Goal: Information Seeking & Learning: Compare options

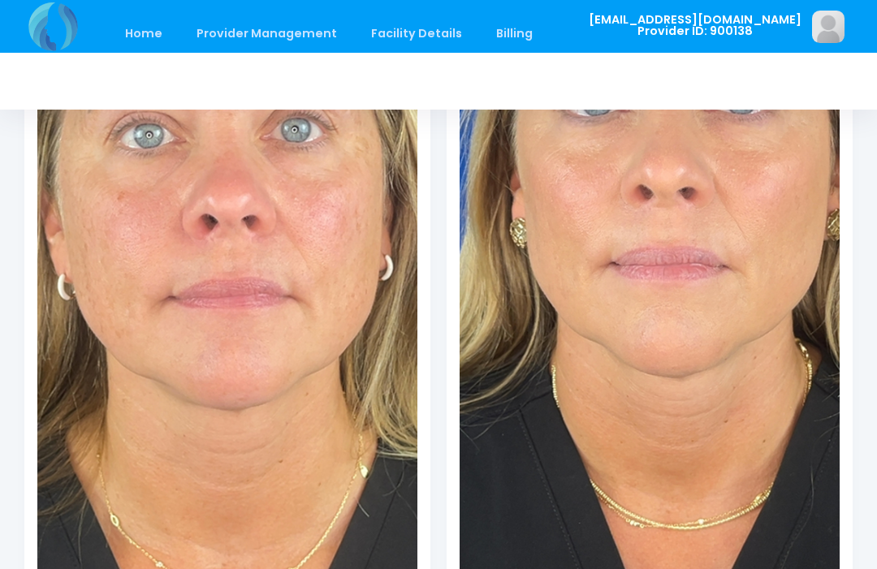
scroll to position [1257, 0]
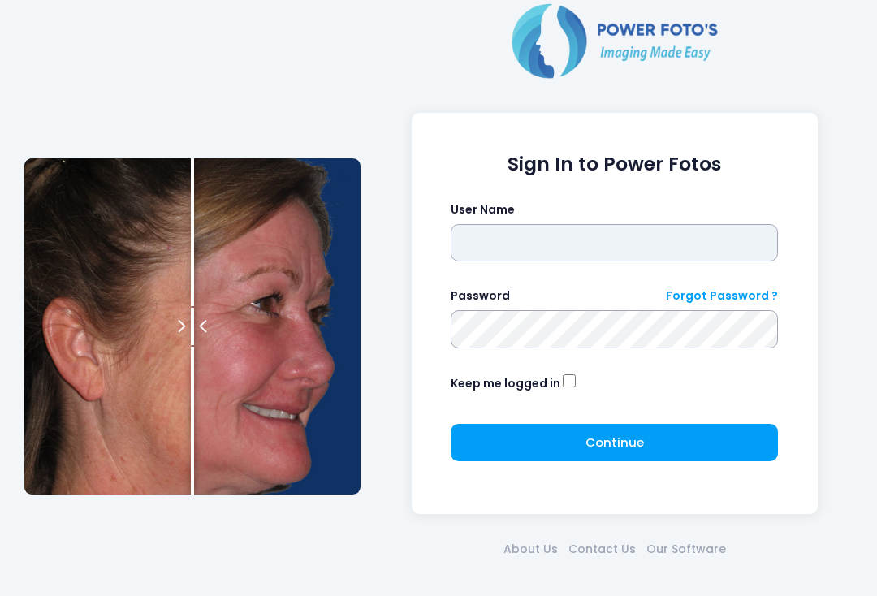
type input "**********"
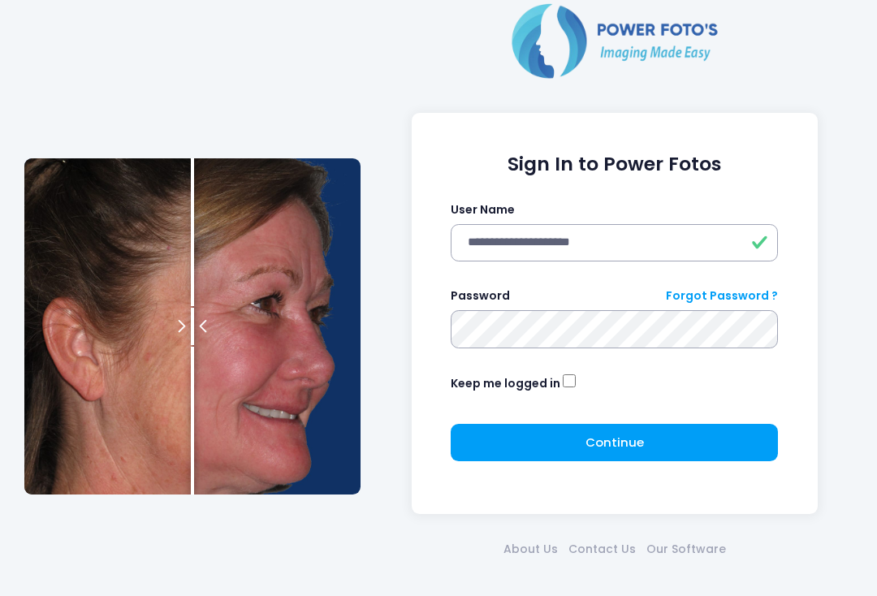
click at [653, 443] on button "Continue Please wait..." at bounding box center [614, 442] width 327 height 37
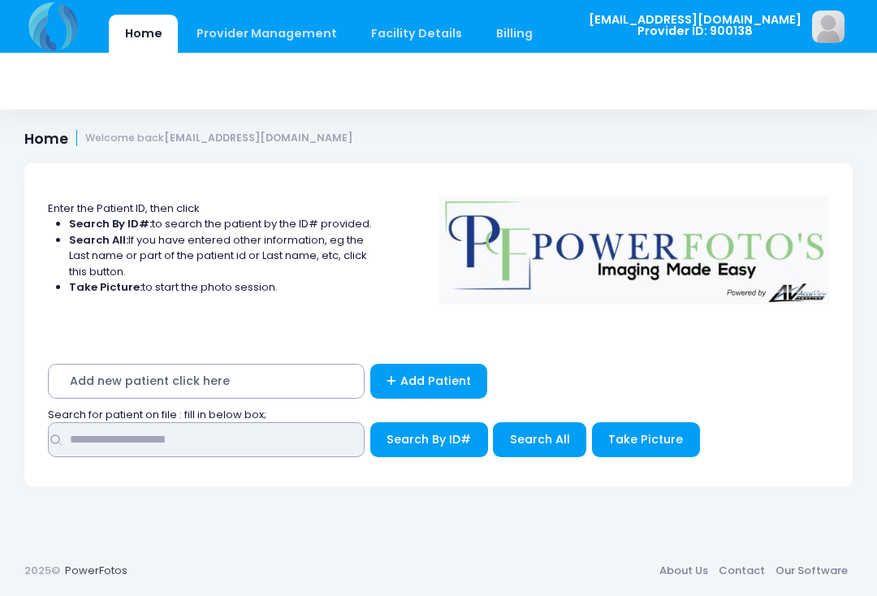
click at [281, 439] on input "text" at bounding box center [206, 439] width 317 height 35
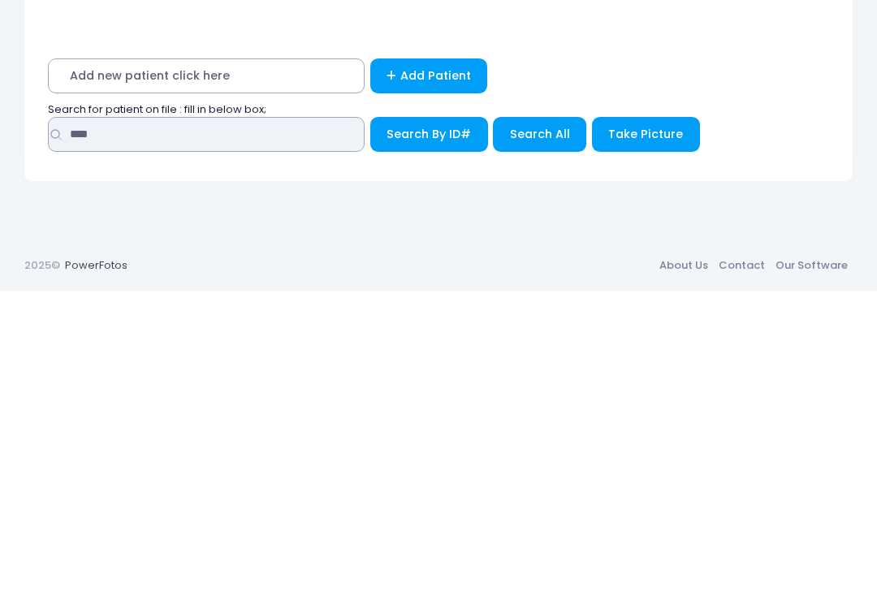
type input "****"
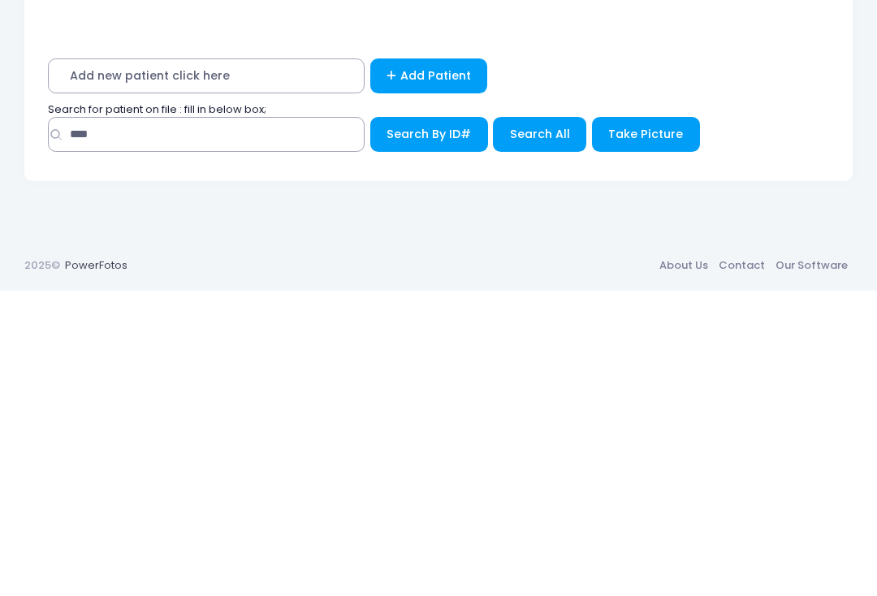
click at [546, 431] on span "Search All" at bounding box center [540, 439] width 60 height 16
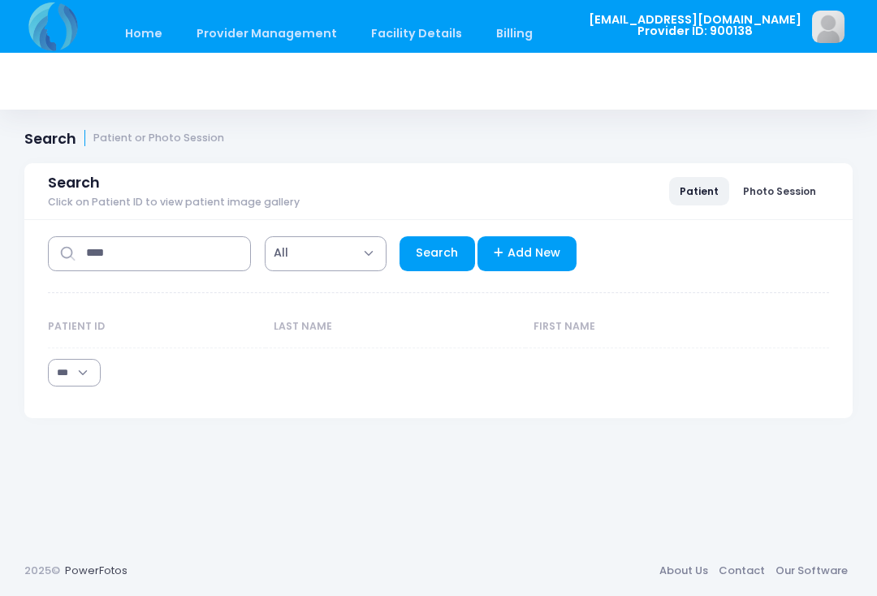
select select "***"
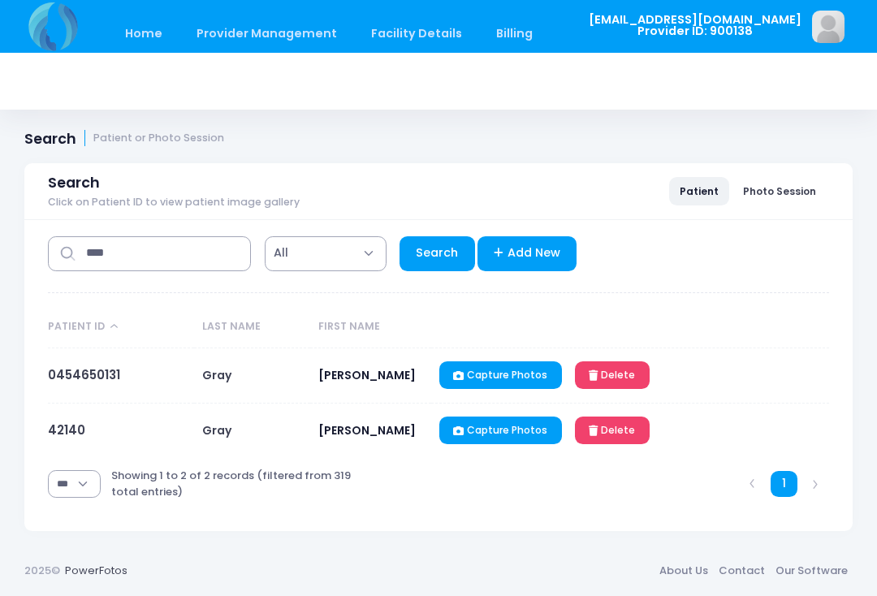
click at [92, 382] on link "0454650131" at bounding box center [84, 374] width 72 height 17
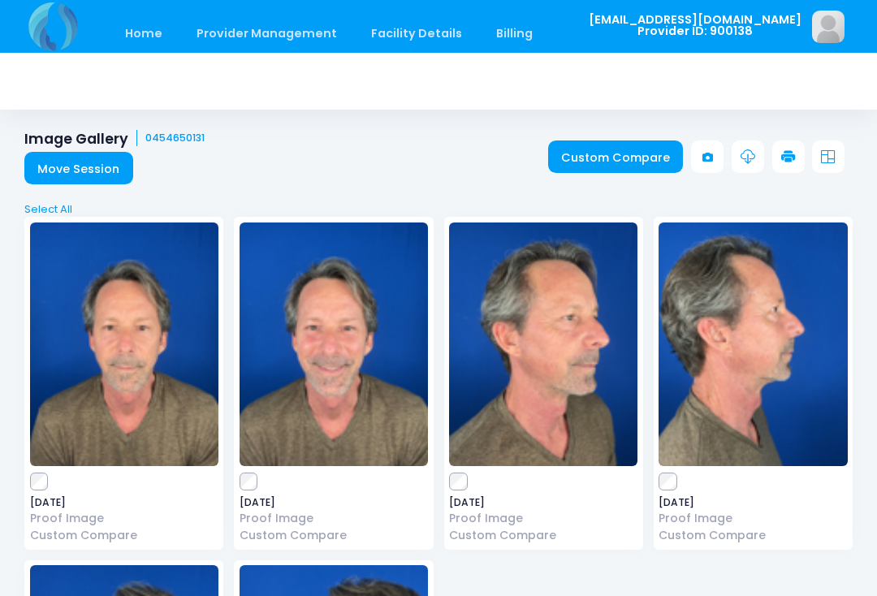
click at [626, 154] on link "Custom Compare" at bounding box center [616, 157] width 136 height 32
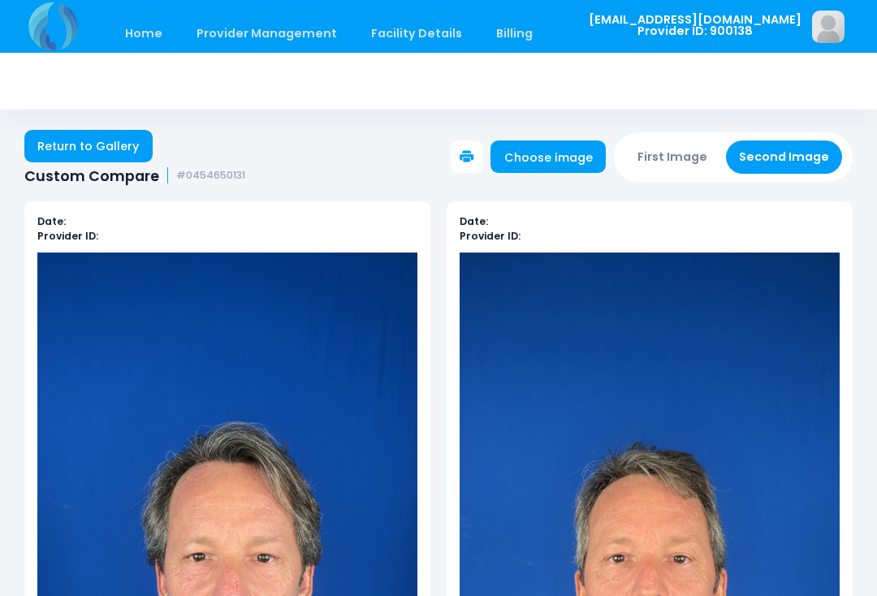
click at [685, 154] on button "First Image" at bounding box center [673, 157] width 97 height 33
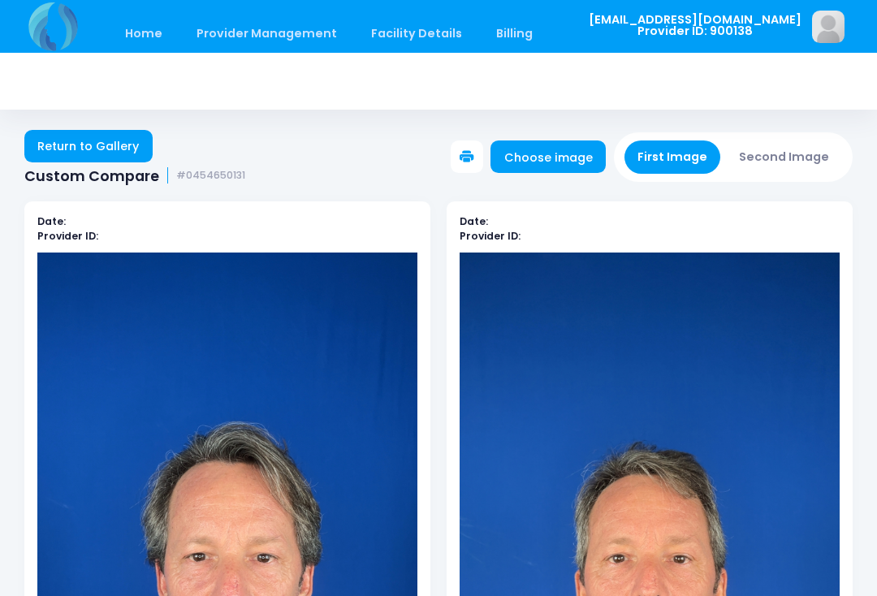
click at [575, 158] on link "Choose image" at bounding box center [548, 157] width 115 height 32
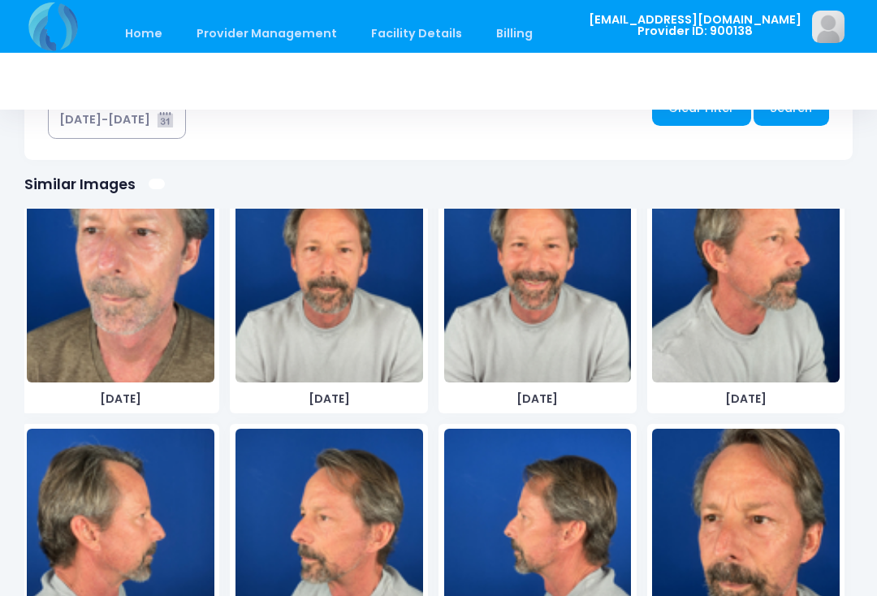
scroll to position [959, 0]
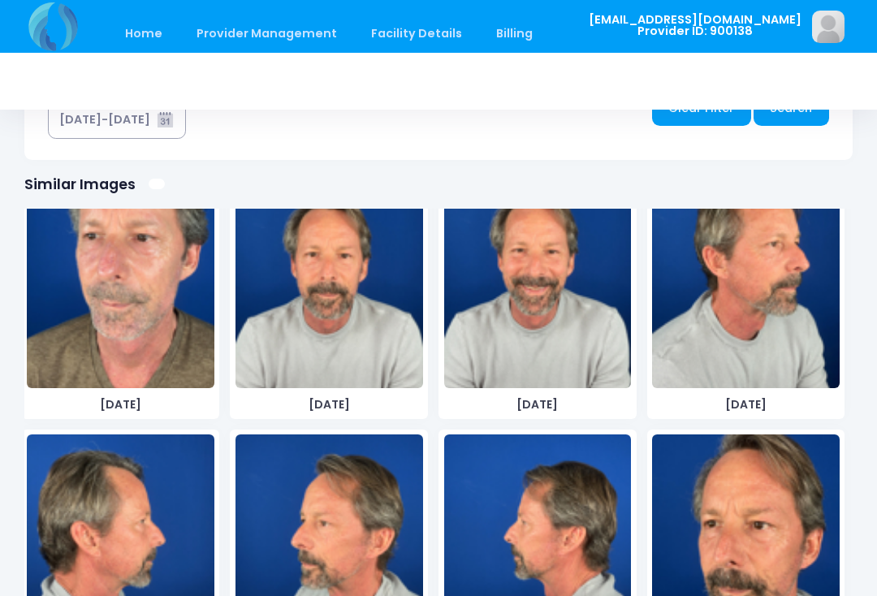
click at [341, 309] on img at bounding box center [330, 267] width 188 height 244
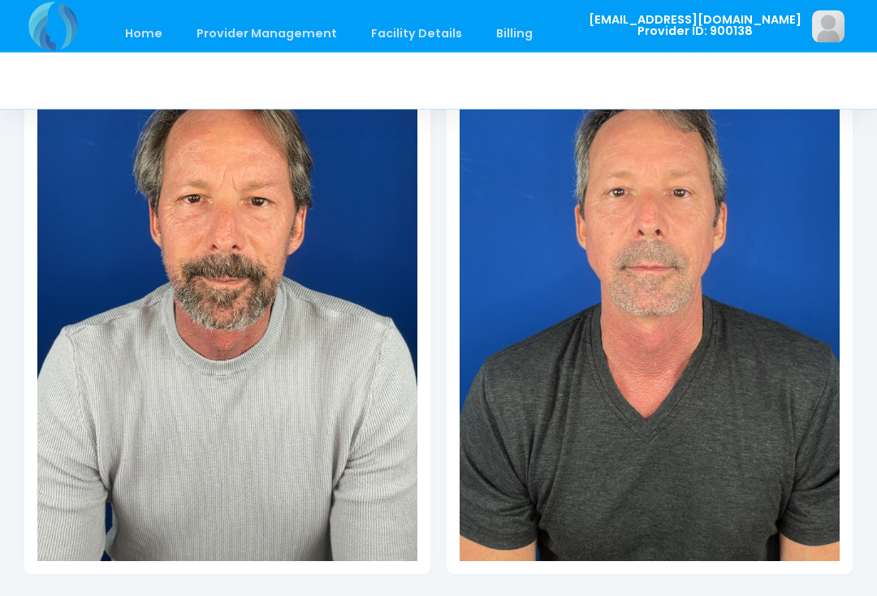
scroll to position [402, 0]
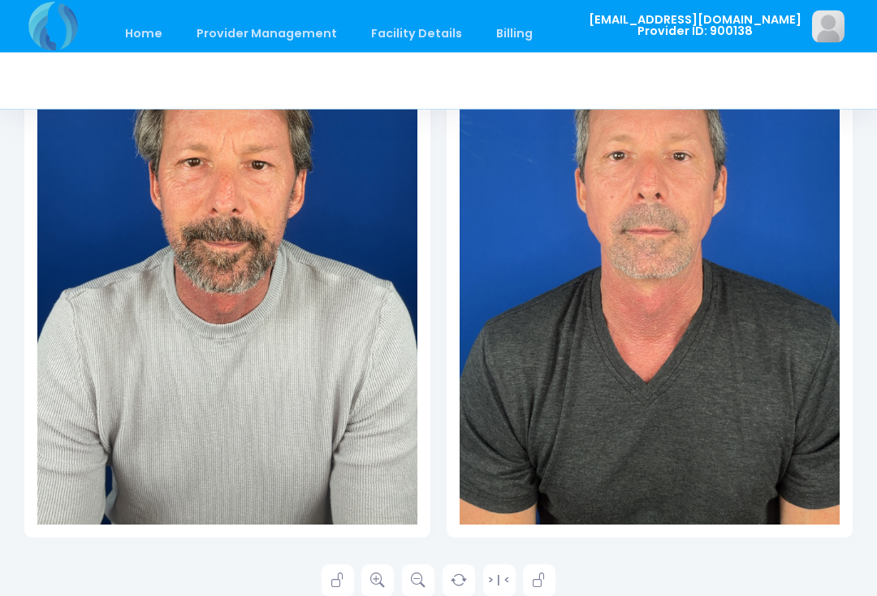
click at [379, 581] on icon at bounding box center [377, 581] width 15 height 15
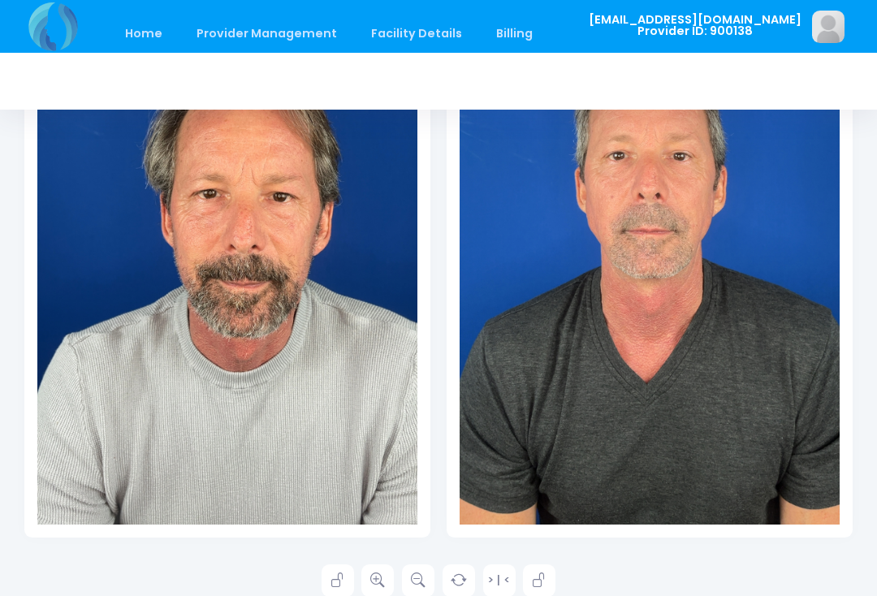
click at [383, 579] on icon at bounding box center [377, 580] width 15 height 15
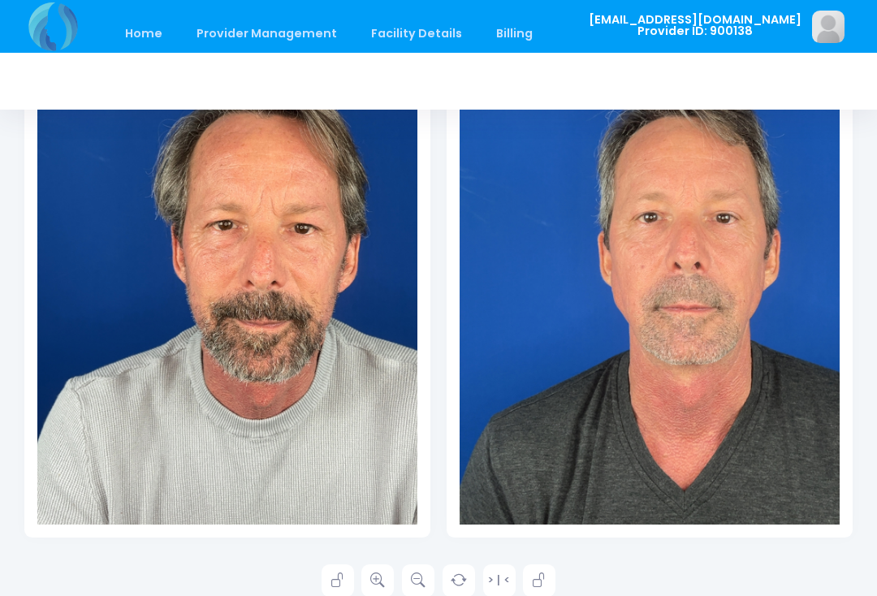
click at [417, 580] on icon at bounding box center [418, 580] width 15 height 15
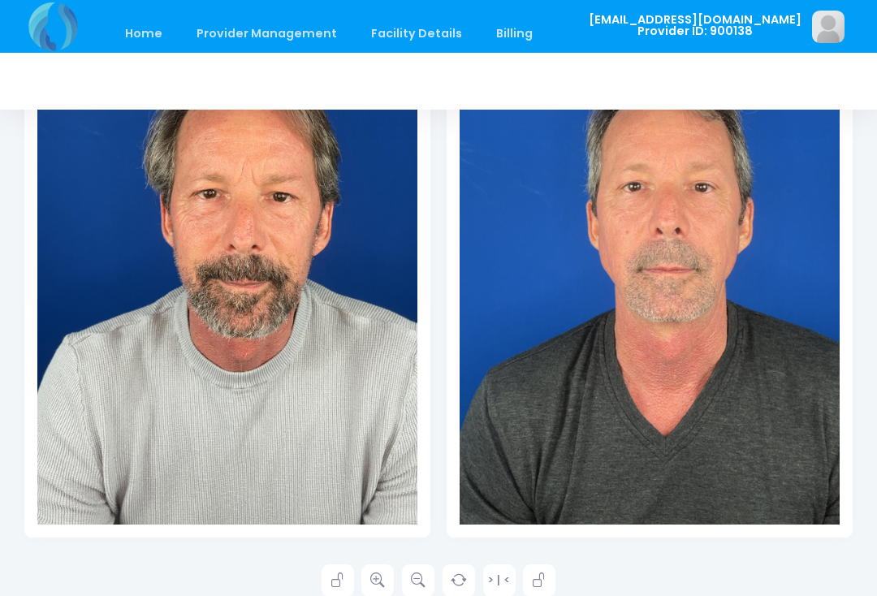
click at [374, 586] on icon at bounding box center [377, 580] width 15 height 15
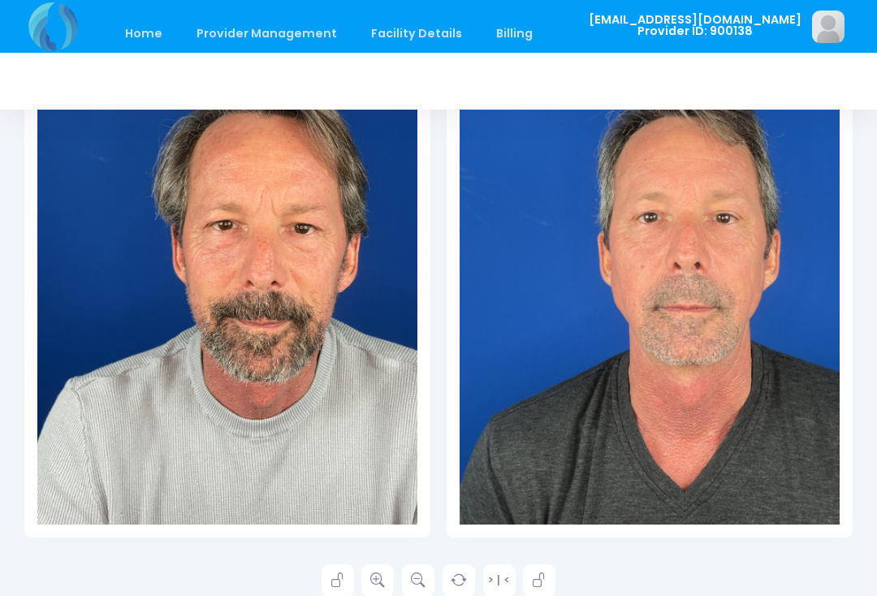
click at [378, 584] on icon at bounding box center [377, 580] width 15 height 15
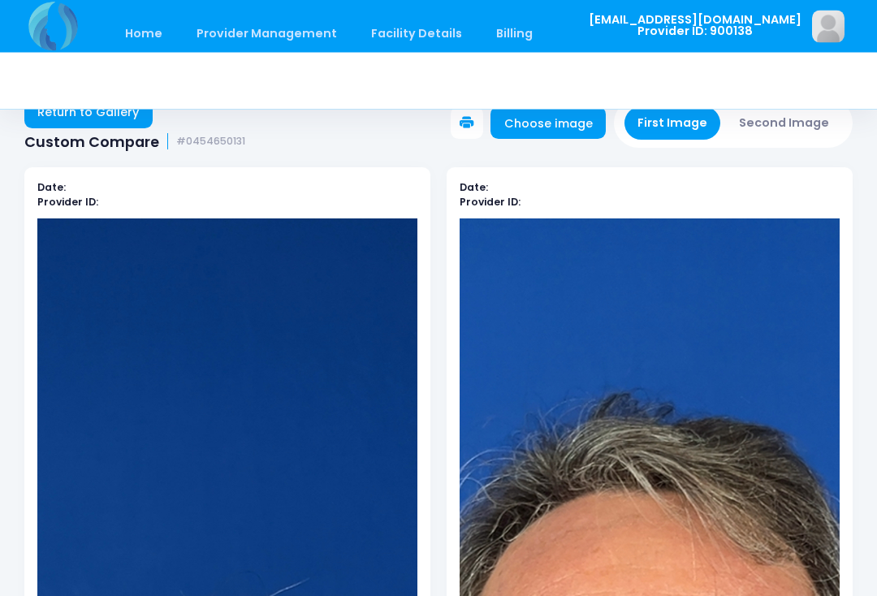
scroll to position [0, 0]
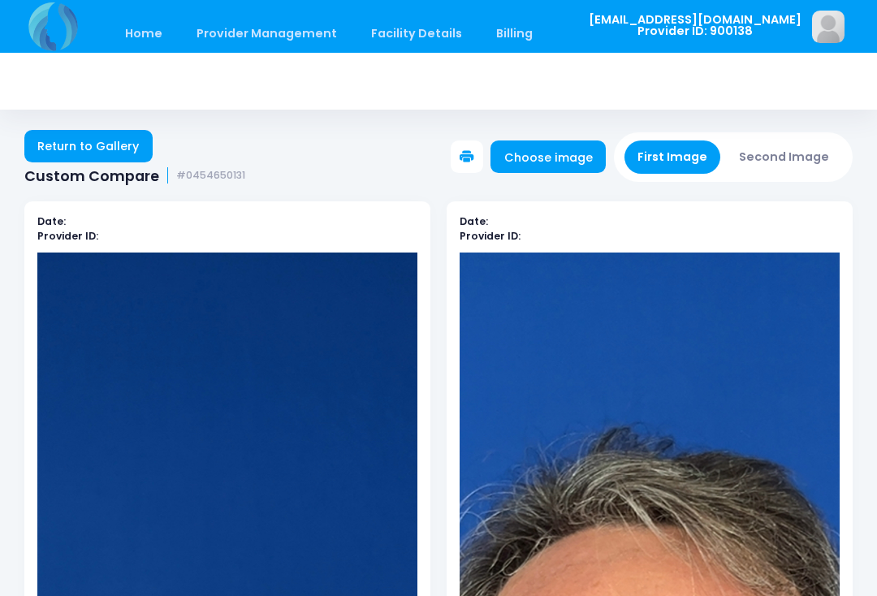
click at [582, 151] on link "Choose image" at bounding box center [548, 157] width 115 height 32
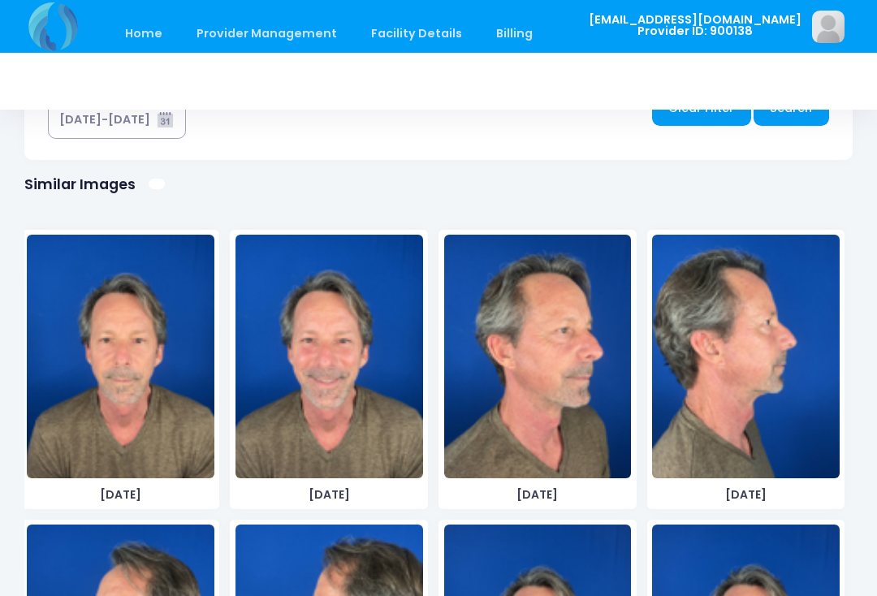
click at [145, 404] on img at bounding box center [121, 357] width 188 height 244
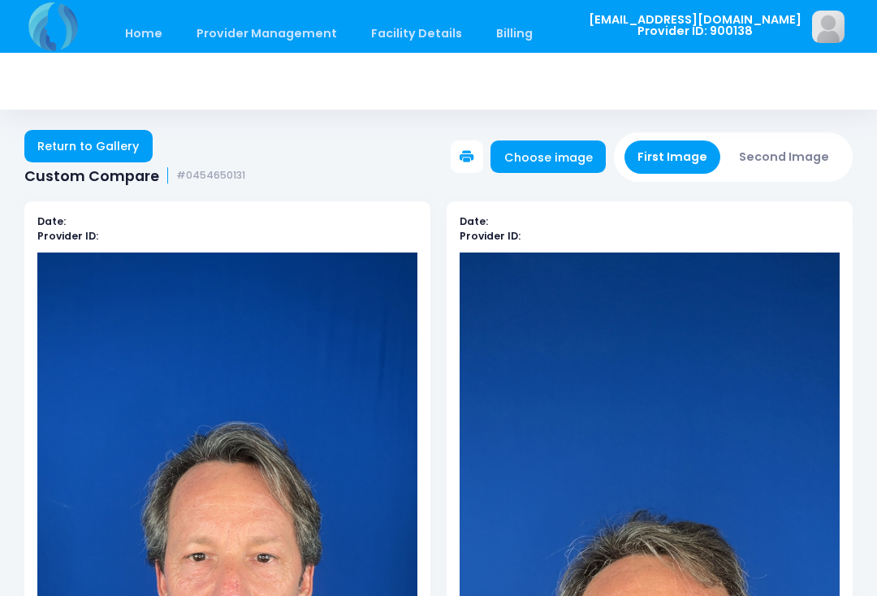
click at [563, 159] on link "Choose image" at bounding box center [548, 157] width 115 height 32
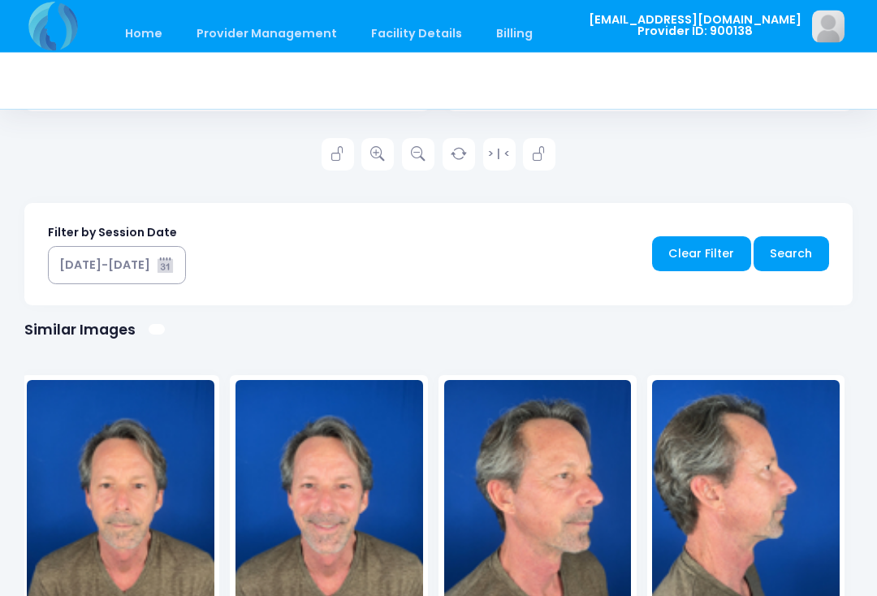
click at [132, 504] on img at bounding box center [121, 503] width 188 height 244
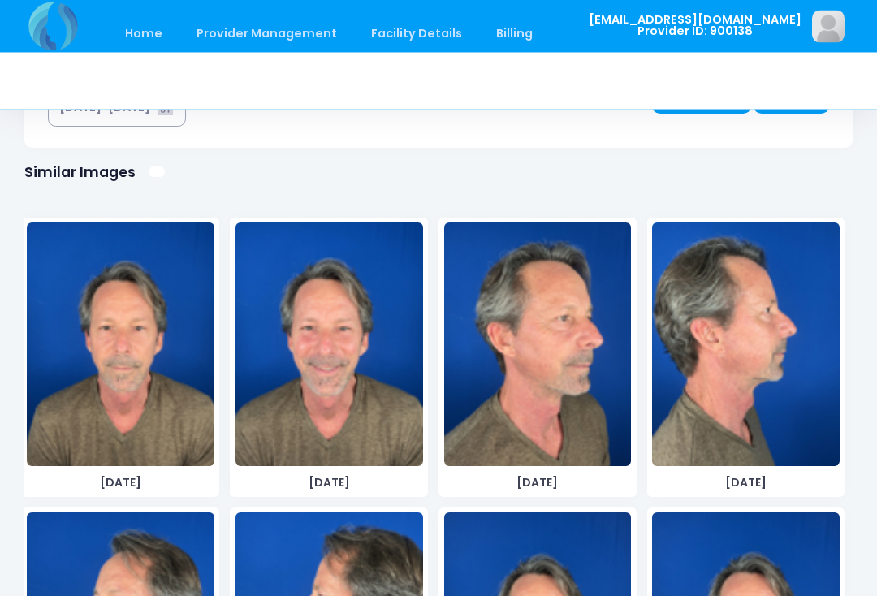
scroll to position [1014, 0]
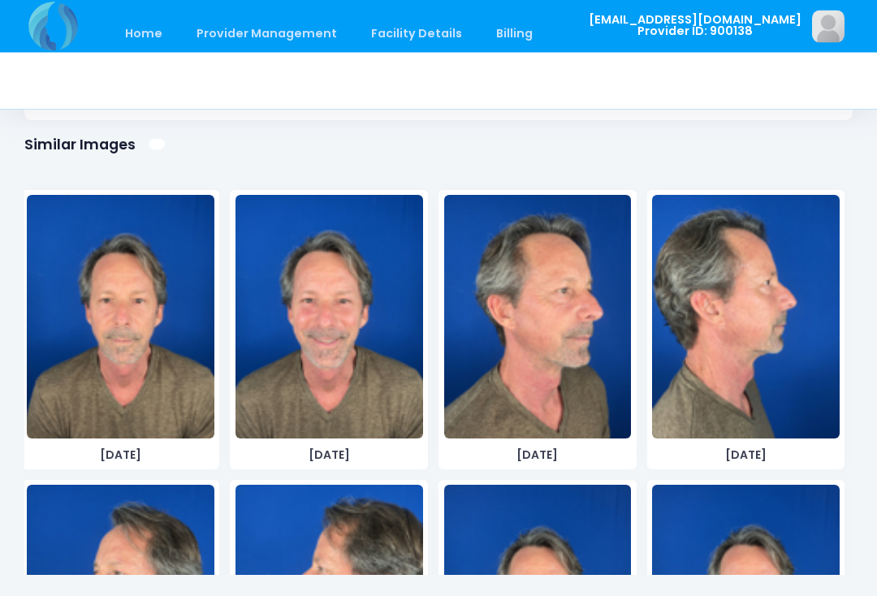
click at [570, 377] on img at bounding box center [538, 318] width 188 height 244
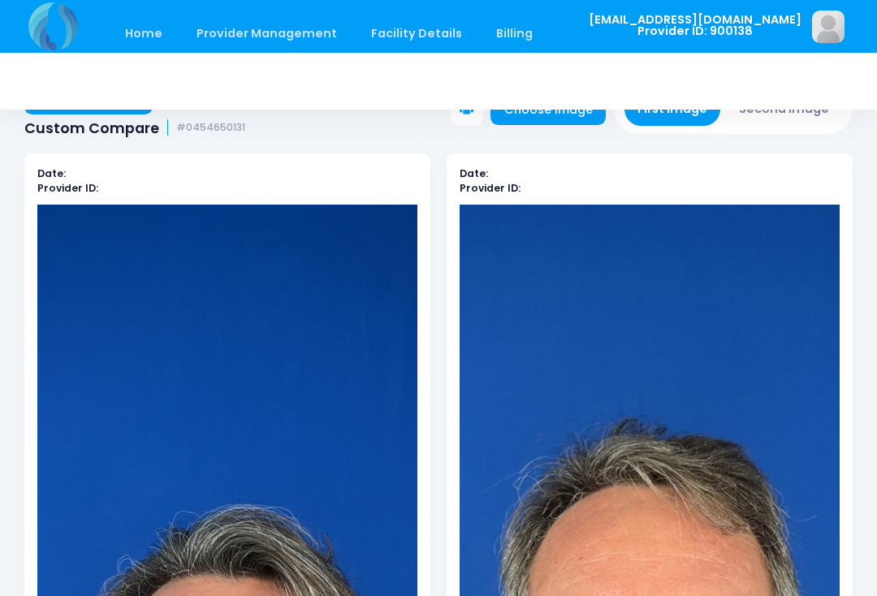
scroll to position [0, 0]
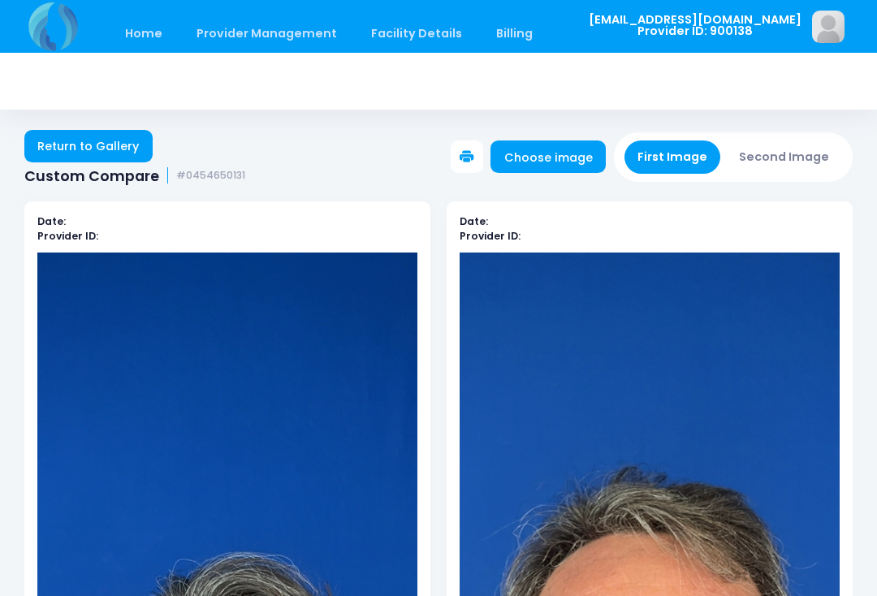
click at [560, 161] on link "Choose image" at bounding box center [548, 157] width 115 height 32
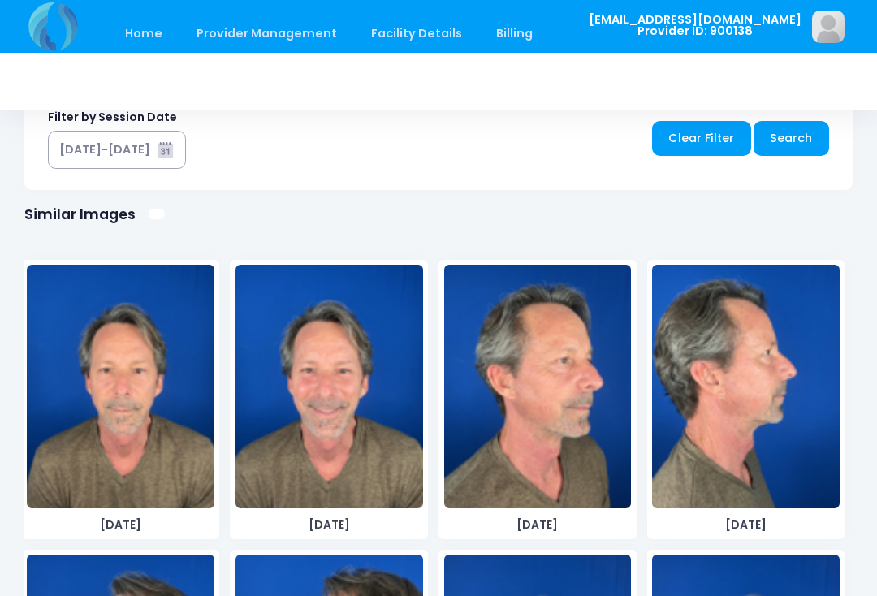
scroll to position [975, 0]
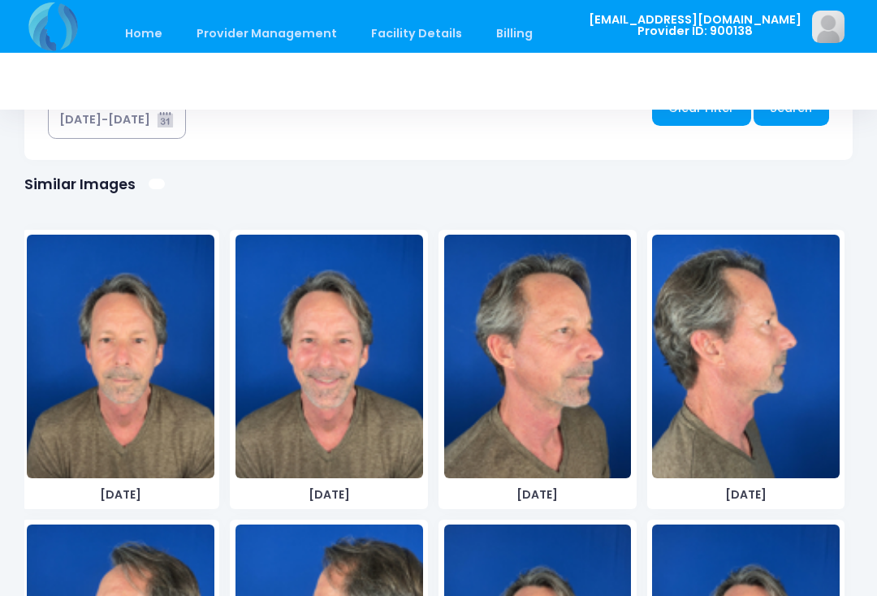
click at [562, 403] on img at bounding box center [538, 357] width 188 height 244
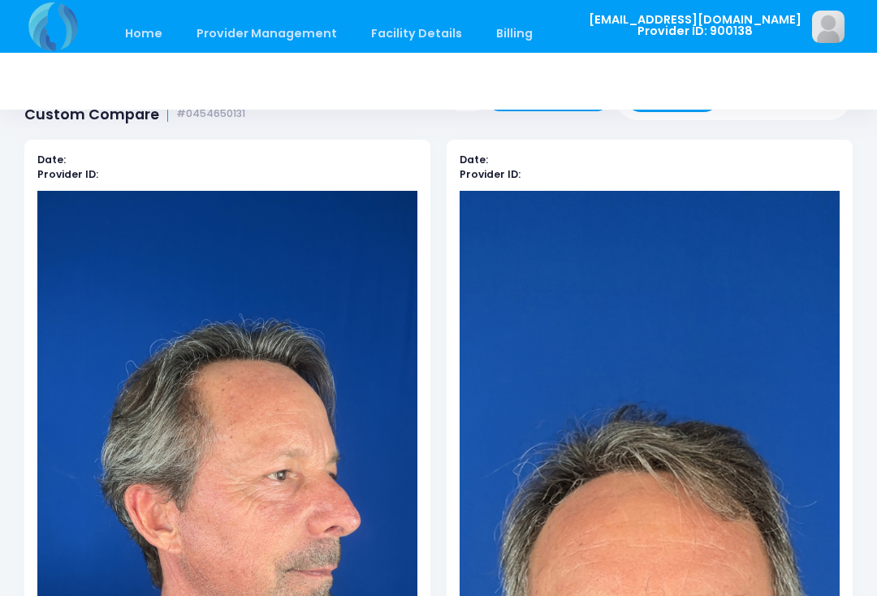
scroll to position [0, 0]
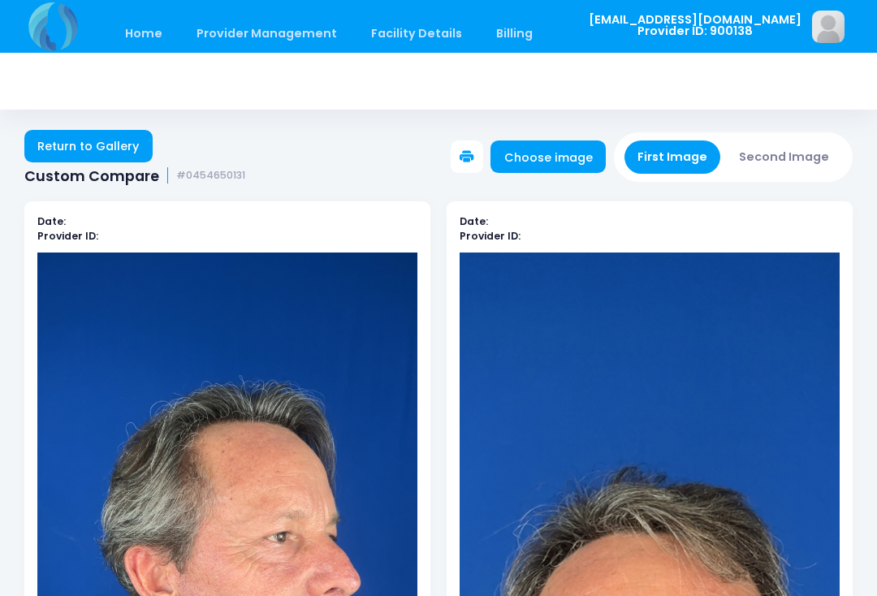
click at [768, 141] on button "Second Image" at bounding box center [784, 157] width 117 height 33
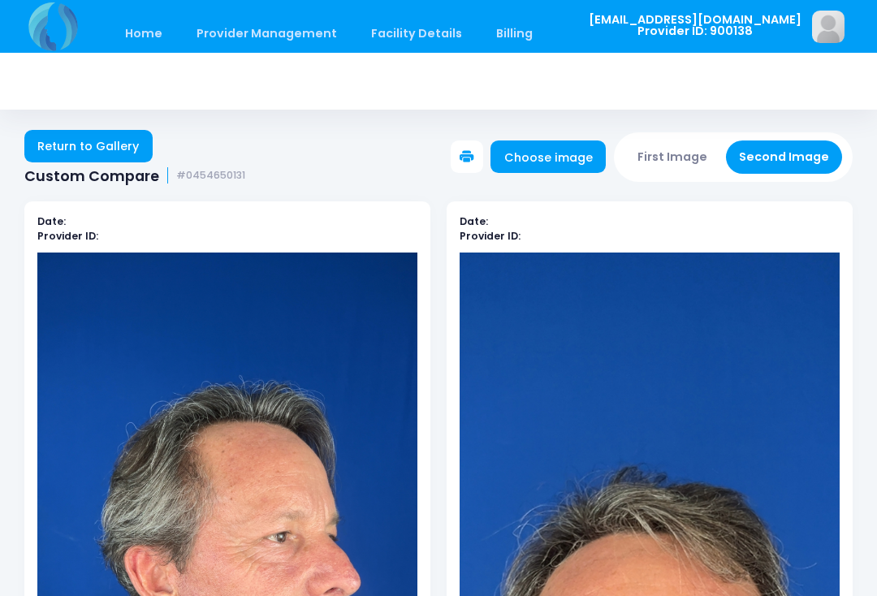
click at [570, 158] on link "Choose image" at bounding box center [548, 157] width 115 height 32
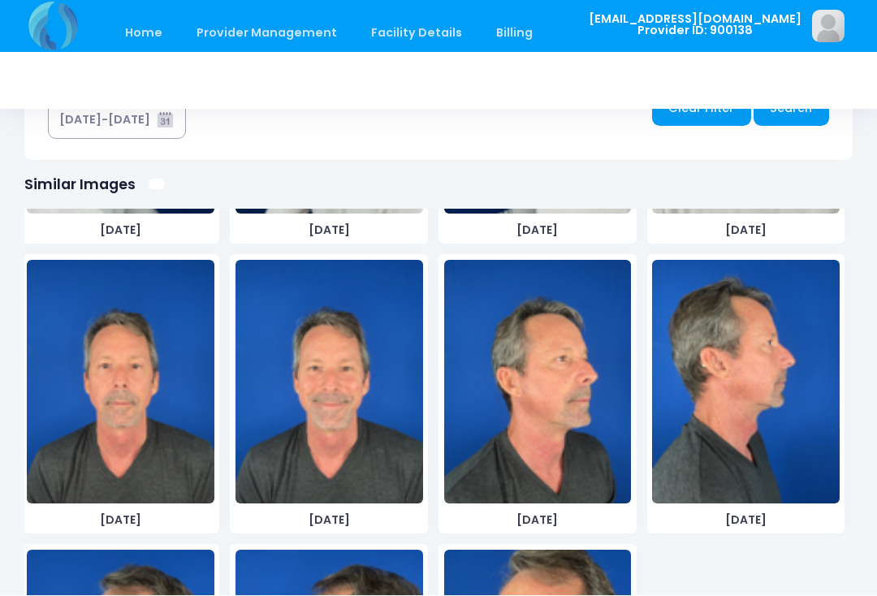
scroll to position [1420, 0]
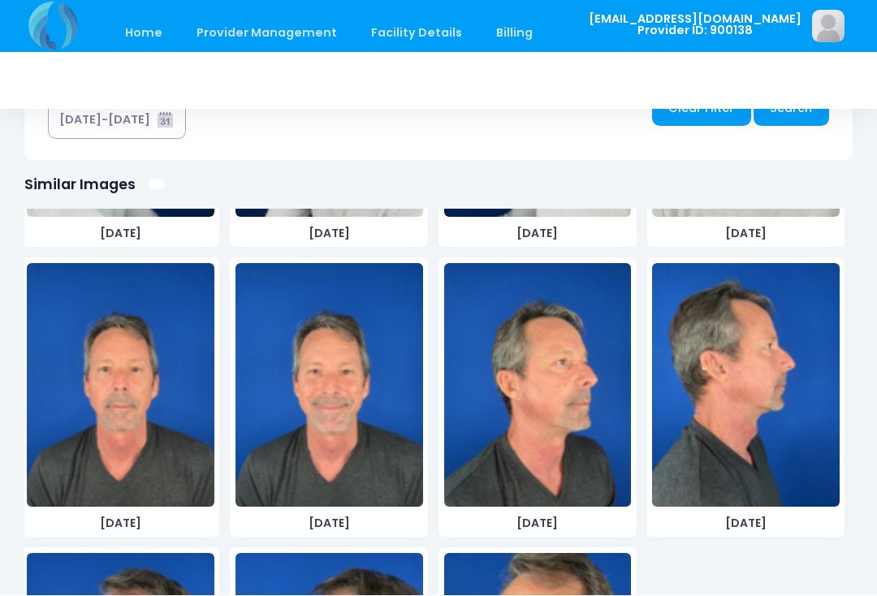
click at [601, 428] on img at bounding box center [538, 386] width 188 height 244
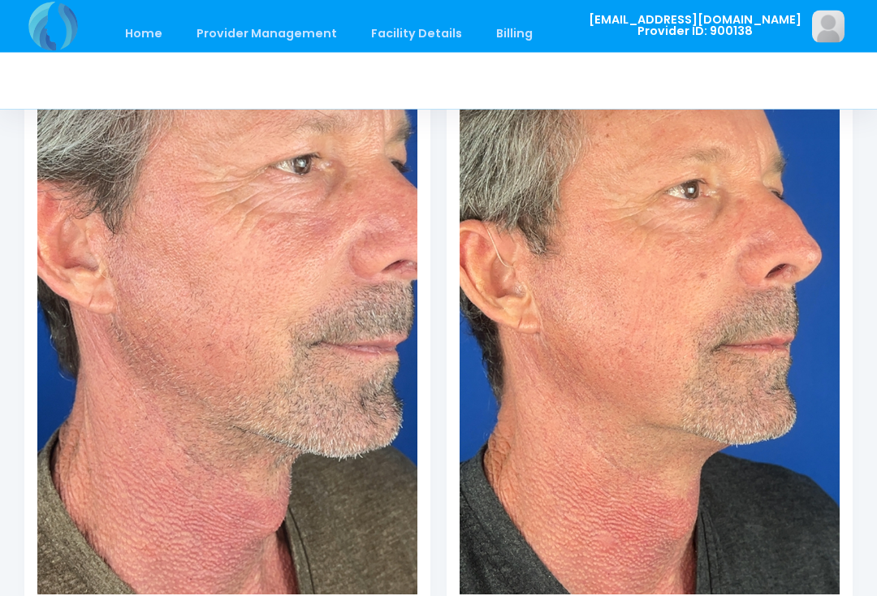
scroll to position [0, 0]
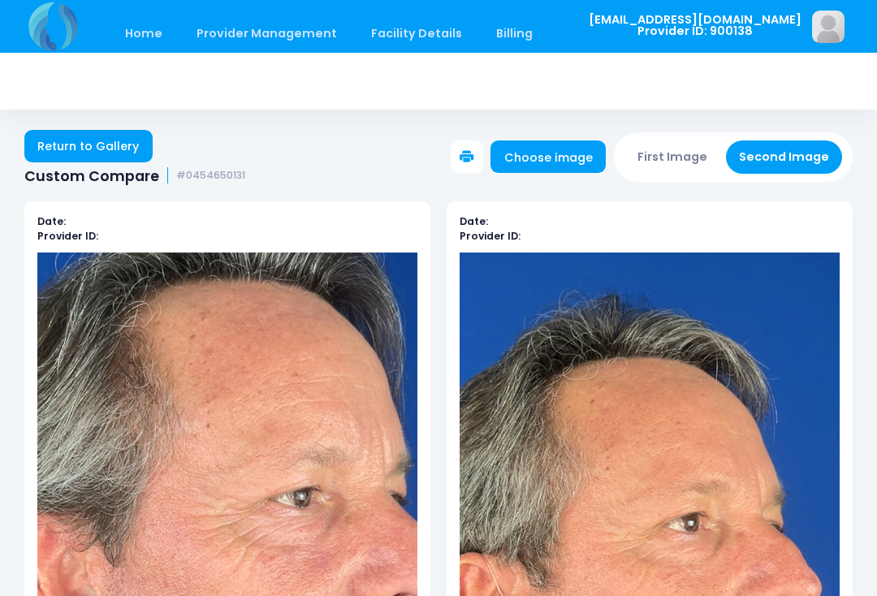
click at [690, 157] on button "First Image" at bounding box center [673, 157] width 97 height 33
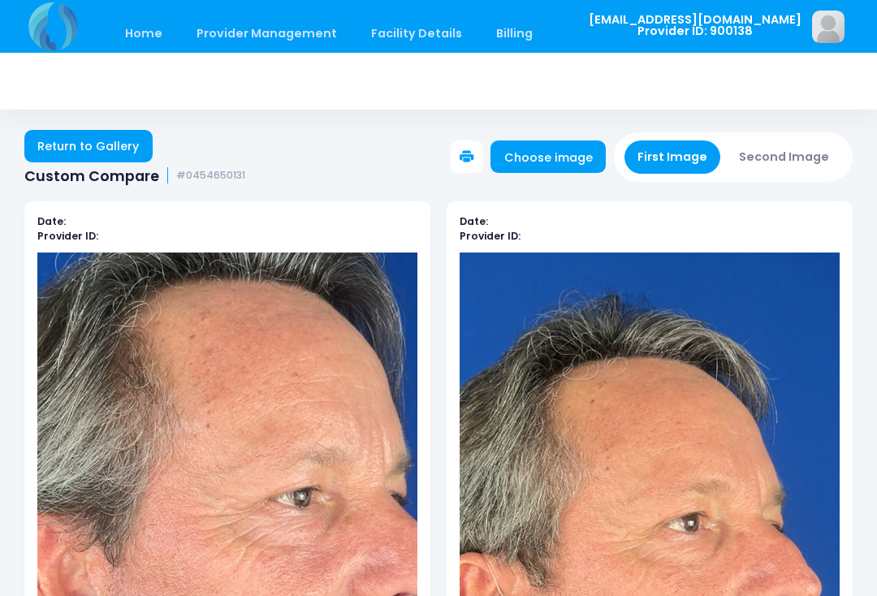
click at [576, 166] on link "Choose image" at bounding box center [548, 157] width 115 height 32
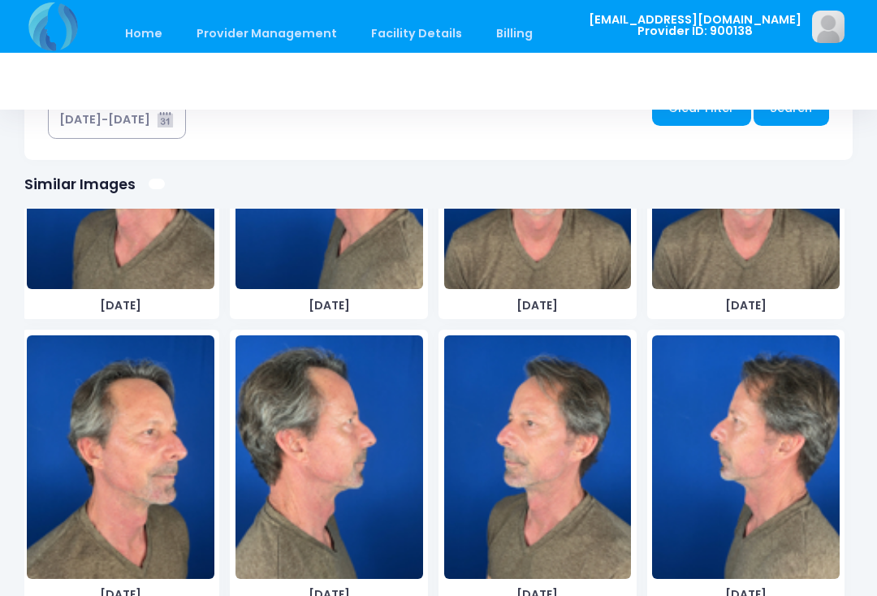
scroll to position [478, 0]
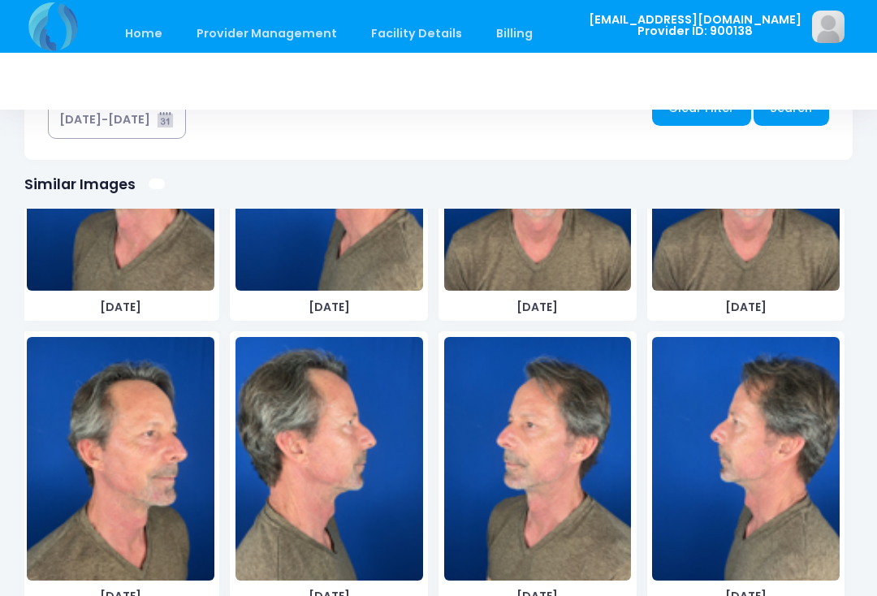
click at [577, 486] on img at bounding box center [538, 459] width 188 height 244
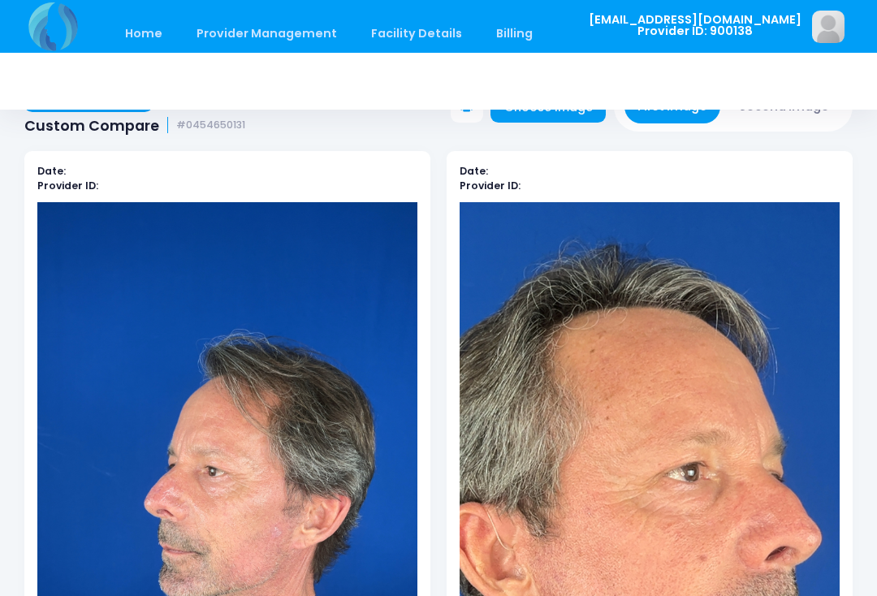
scroll to position [0, 0]
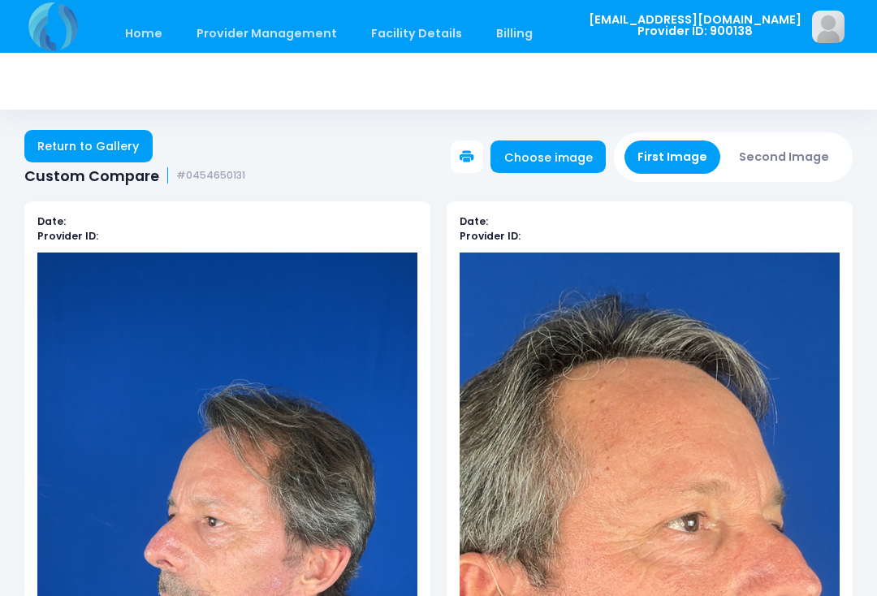
click at [803, 156] on button "Second Image" at bounding box center [784, 157] width 117 height 33
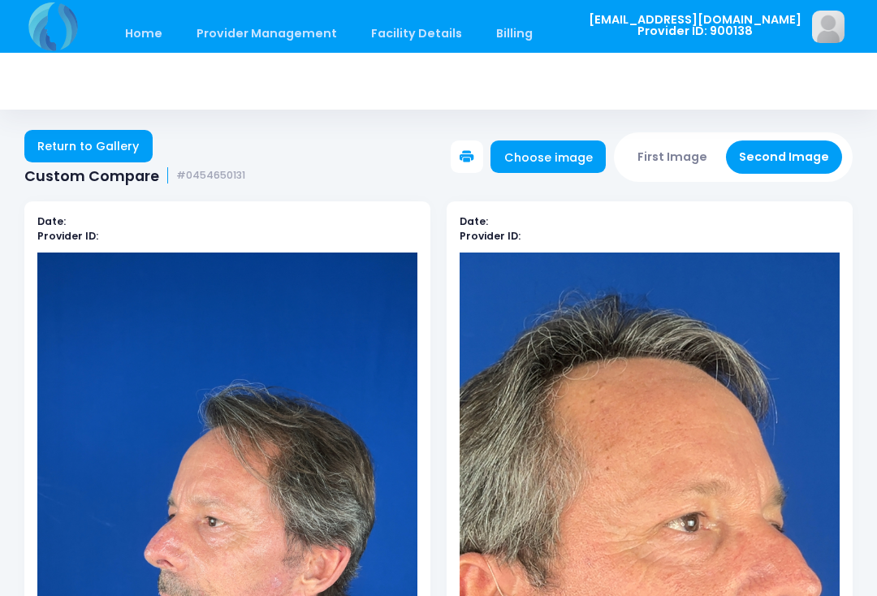
click at [573, 161] on link "Choose image" at bounding box center [548, 157] width 115 height 32
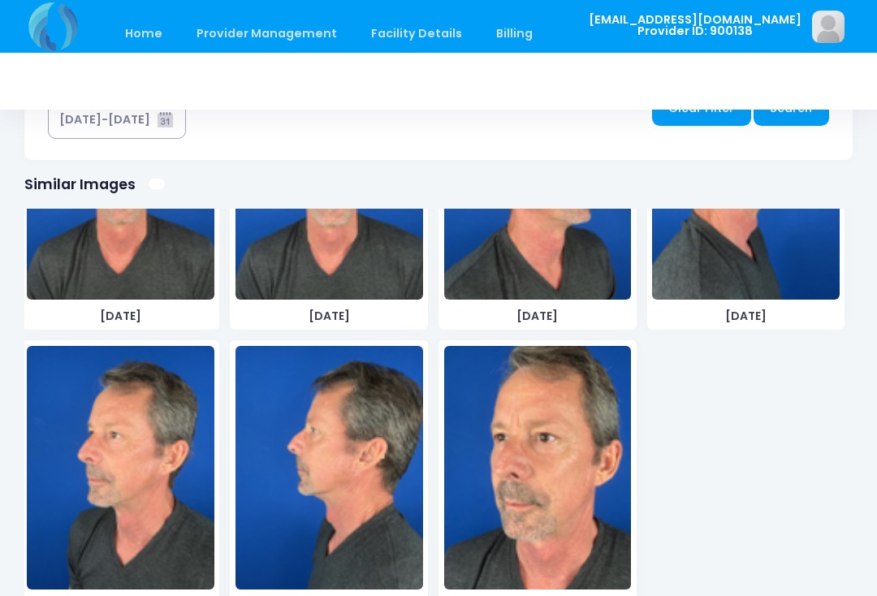
scroll to position [1627, 0]
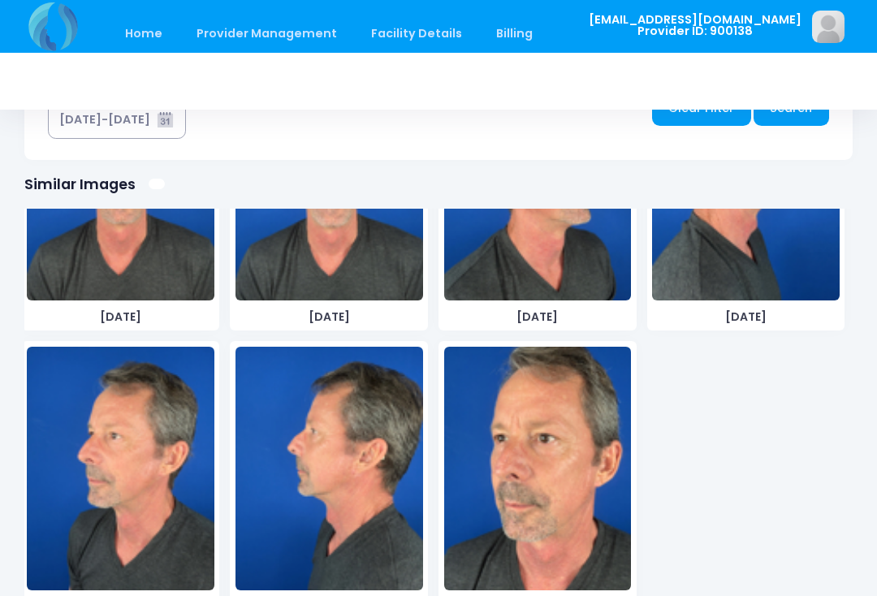
click at [169, 488] on img at bounding box center [121, 469] width 188 height 244
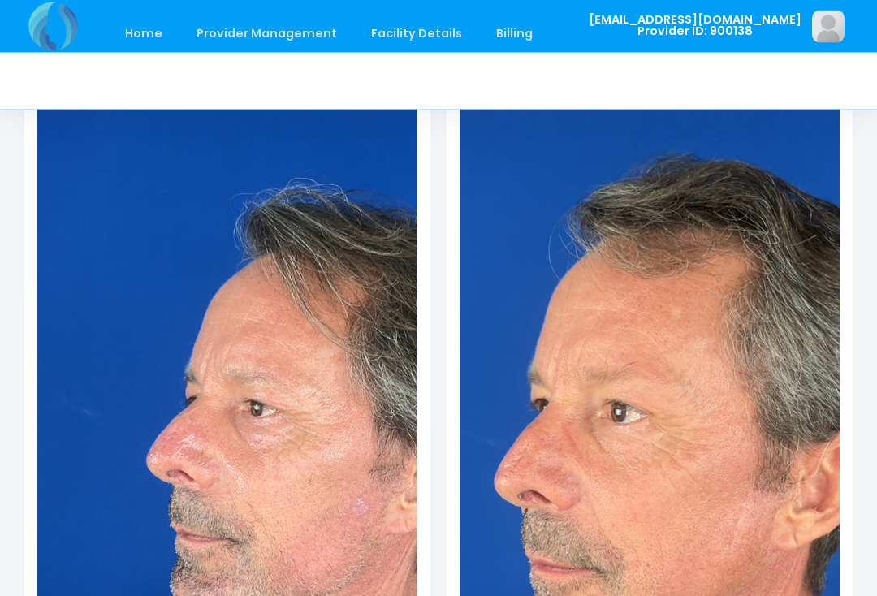
scroll to position [0, 0]
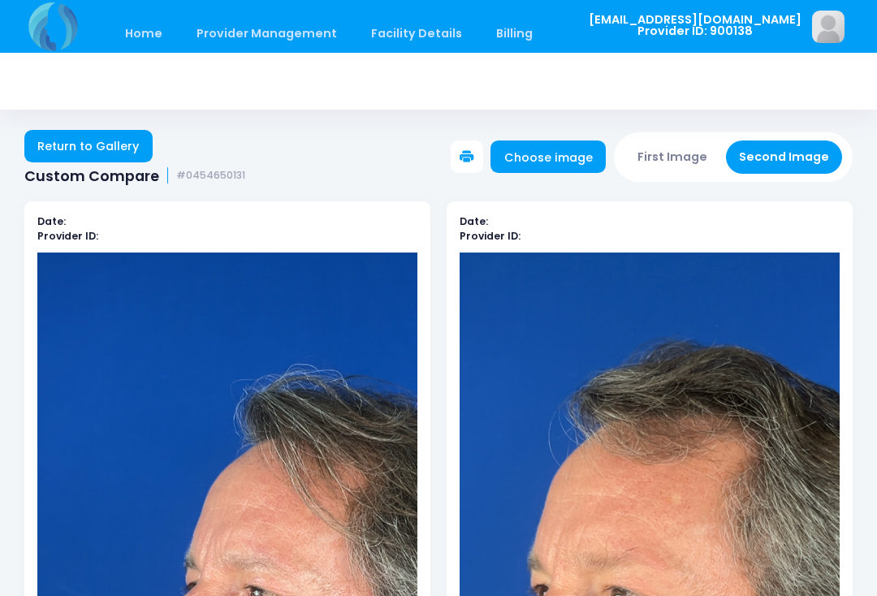
click at [685, 166] on button "First Image" at bounding box center [673, 157] width 97 height 33
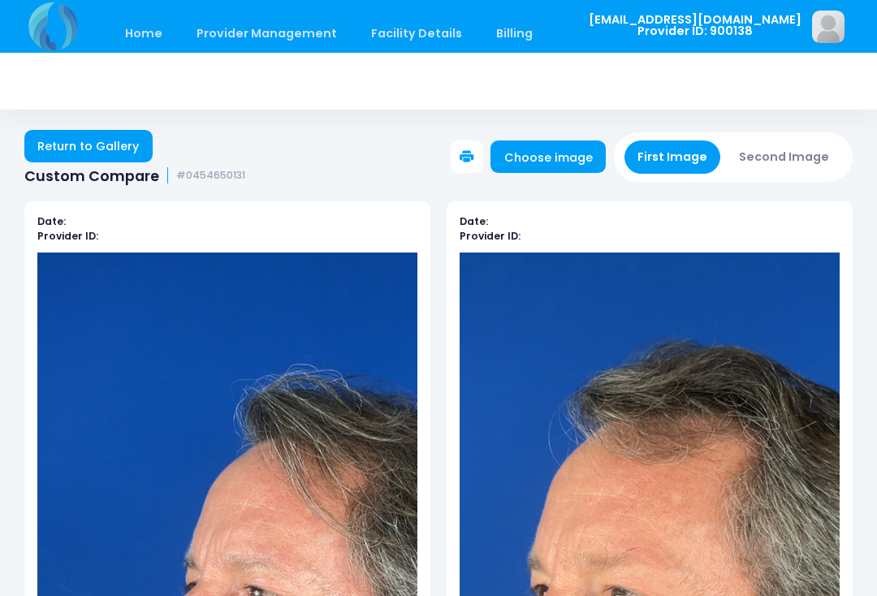
click at [571, 157] on link "Choose image" at bounding box center [548, 157] width 115 height 32
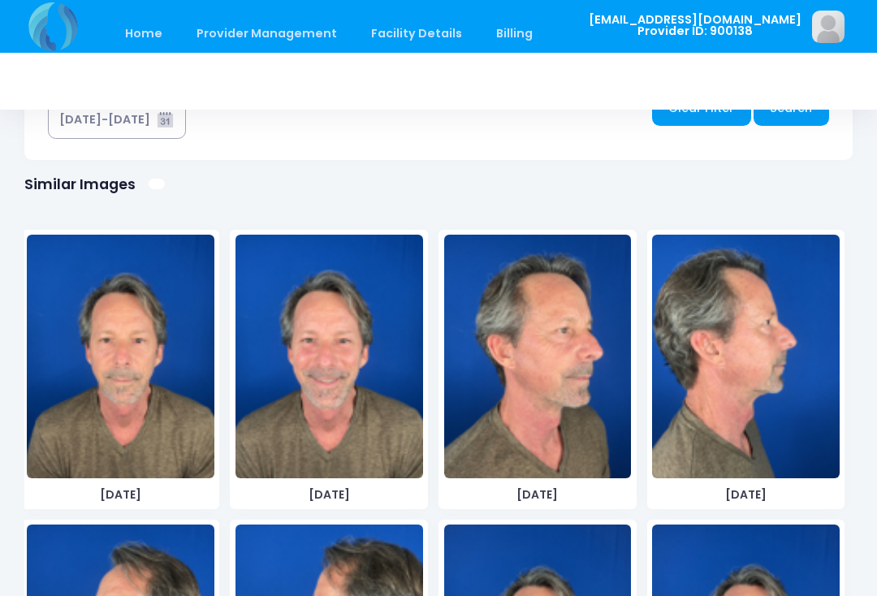
click at [742, 320] on img at bounding box center [746, 357] width 188 height 244
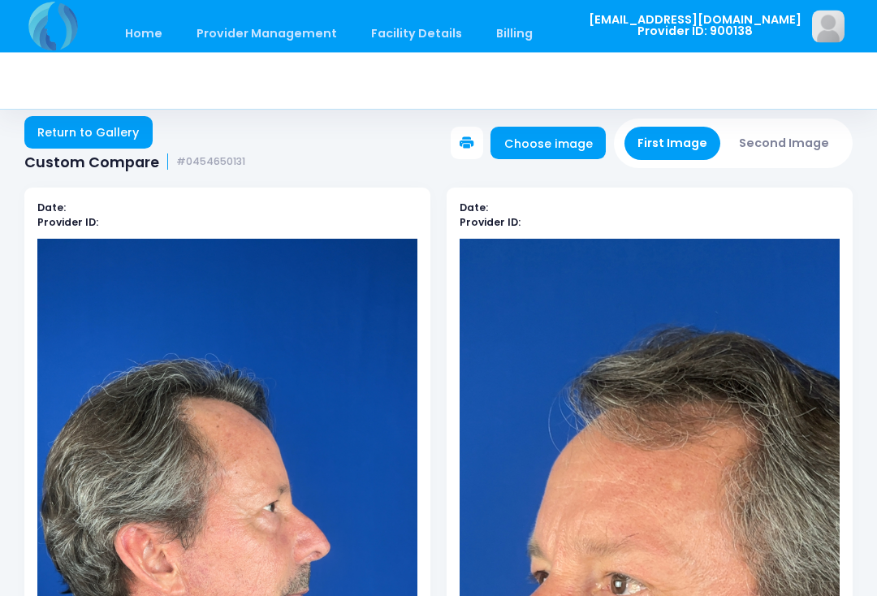
scroll to position [12, 0]
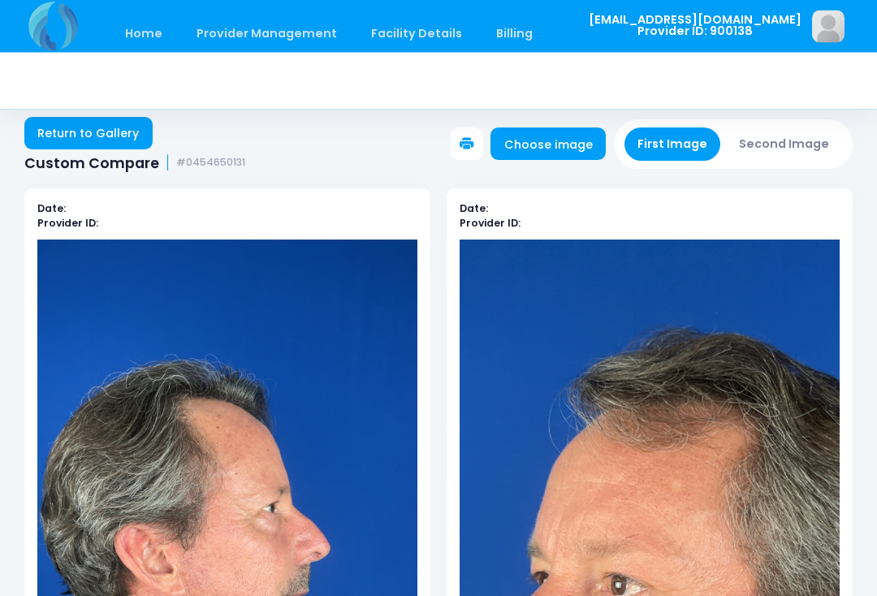
click at [812, 141] on button "Second Image" at bounding box center [784, 144] width 117 height 33
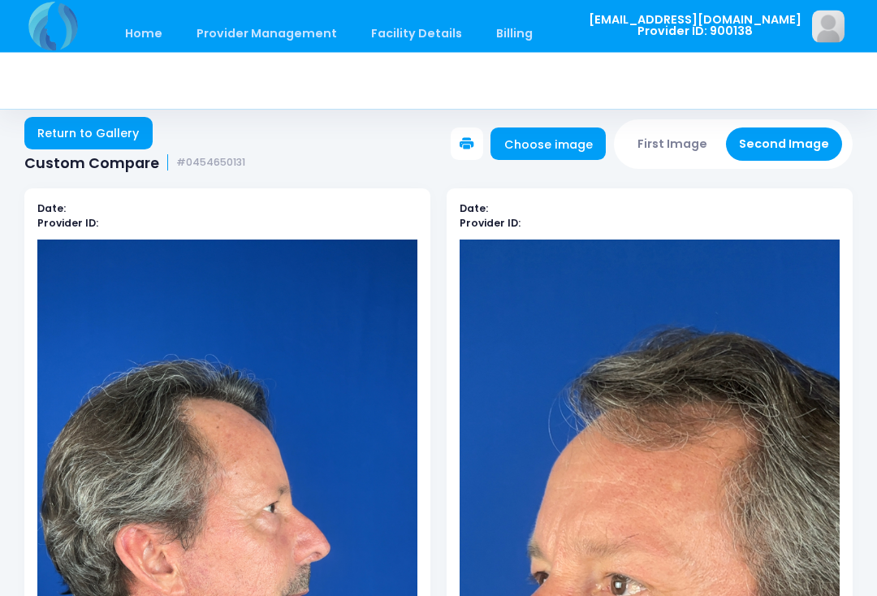
click at [565, 140] on link "Choose image" at bounding box center [548, 144] width 115 height 32
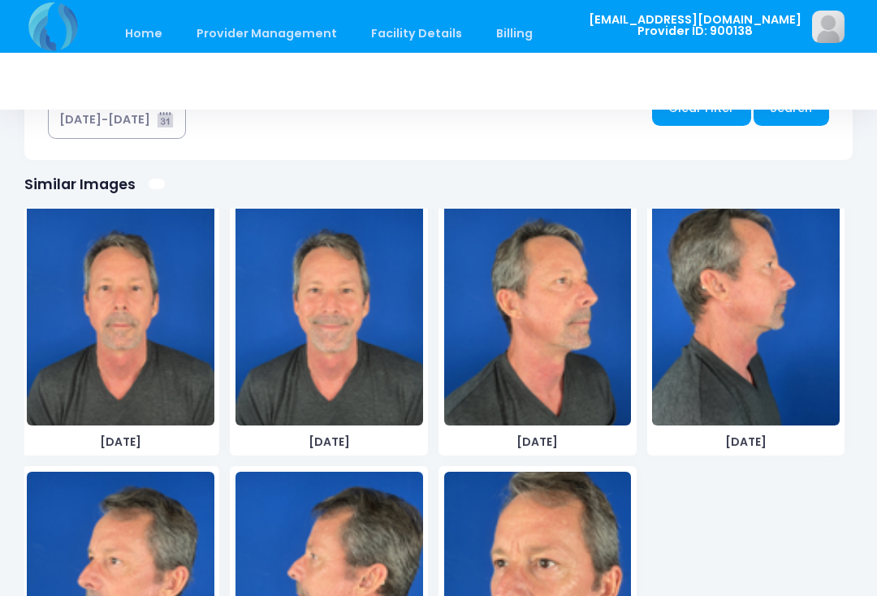
scroll to position [1505, 0]
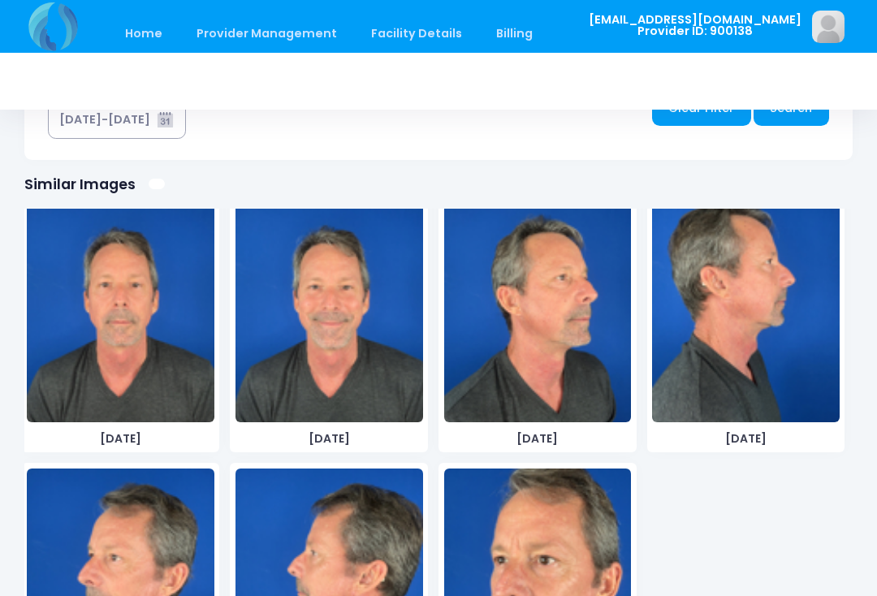
click at [781, 317] on img at bounding box center [746, 301] width 188 height 244
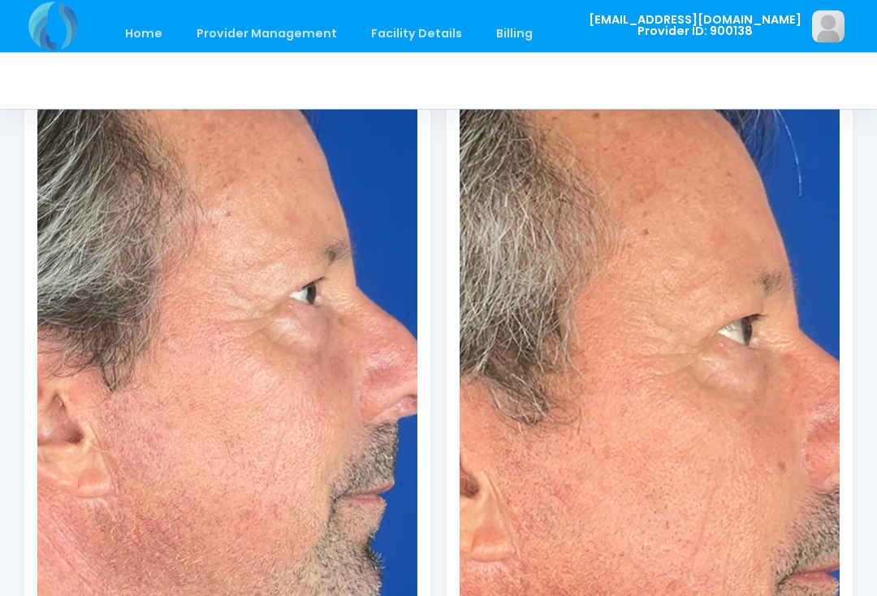
scroll to position [0, 0]
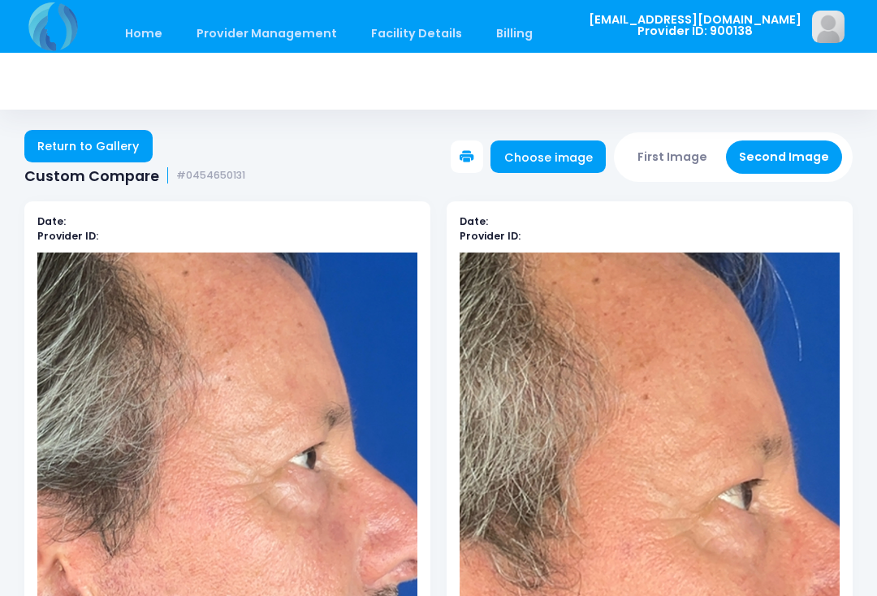
click at [690, 157] on button "First Image" at bounding box center [673, 157] width 97 height 33
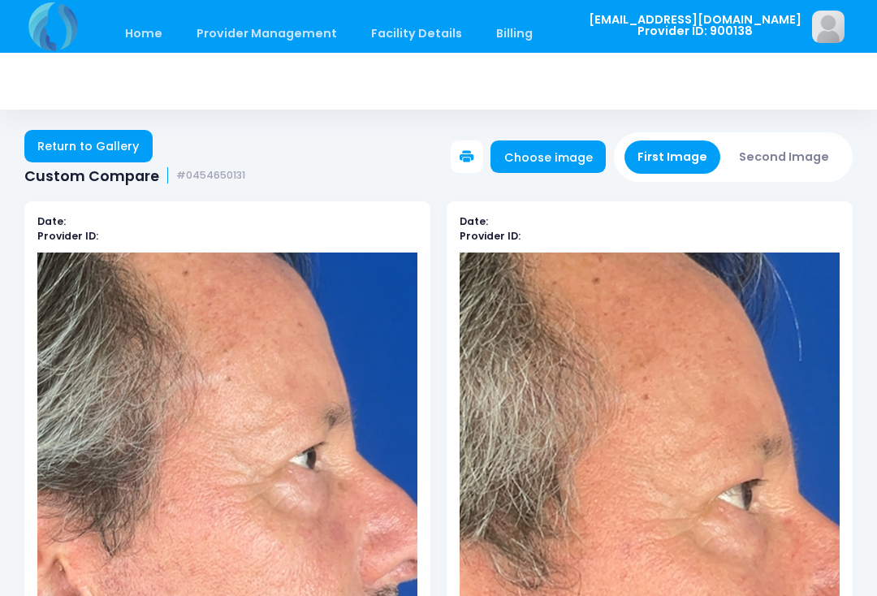
click at [692, 147] on button "First Image" at bounding box center [673, 157] width 97 height 33
click at [563, 156] on link "Choose image" at bounding box center [548, 157] width 115 height 32
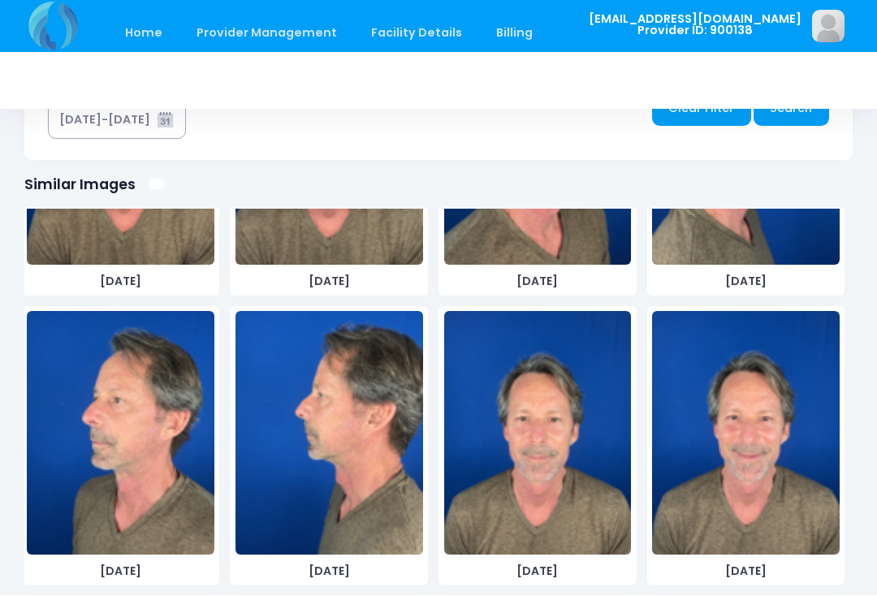
scroll to position [261, 0]
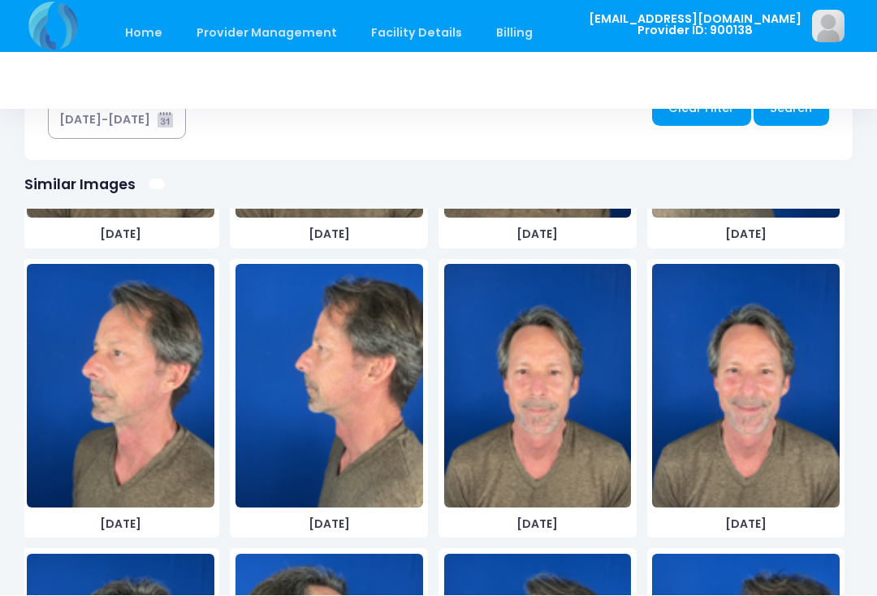
click at [361, 423] on img at bounding box center [330, 387] width 188 height 244
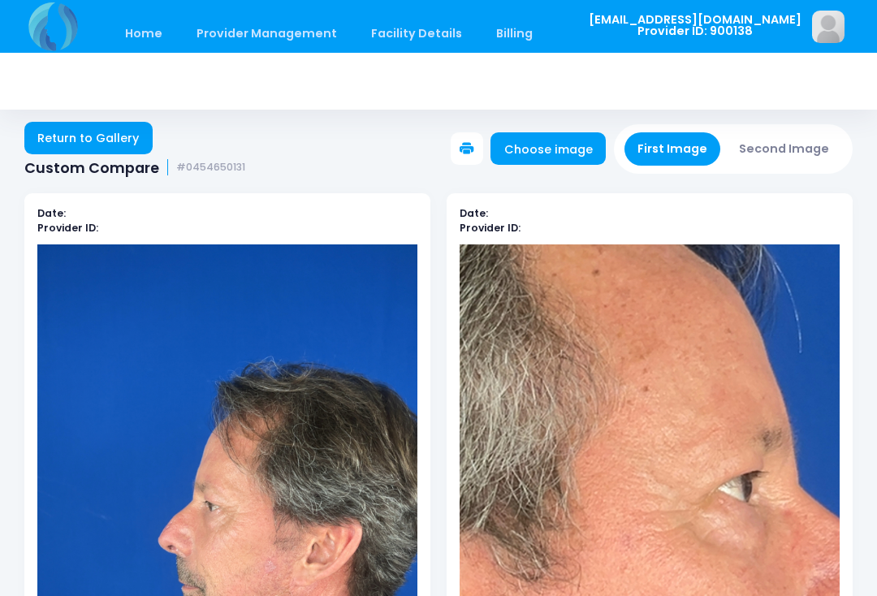
scroll to position [0, 0]
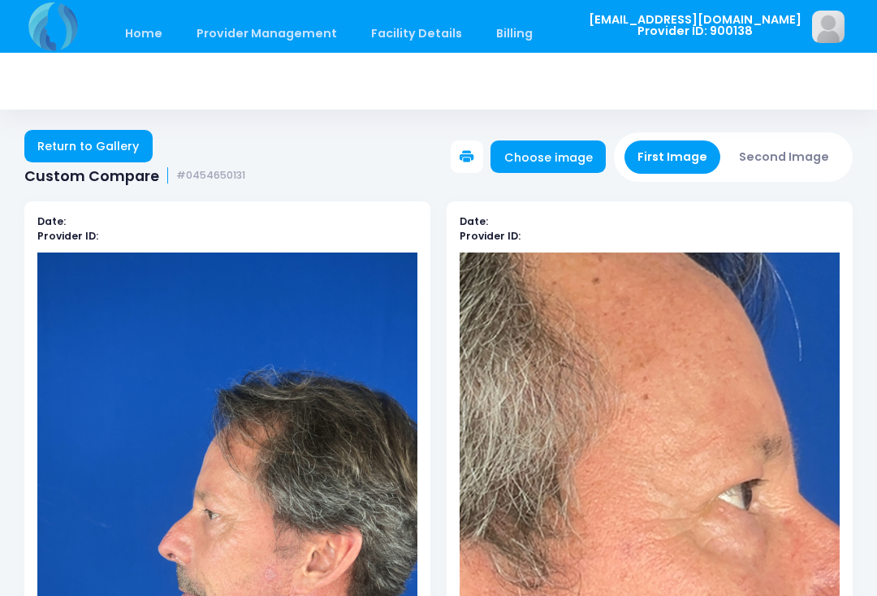
click at [781, 158] on button "Second Image" at bounding box center [784, 157] width 117 height 33
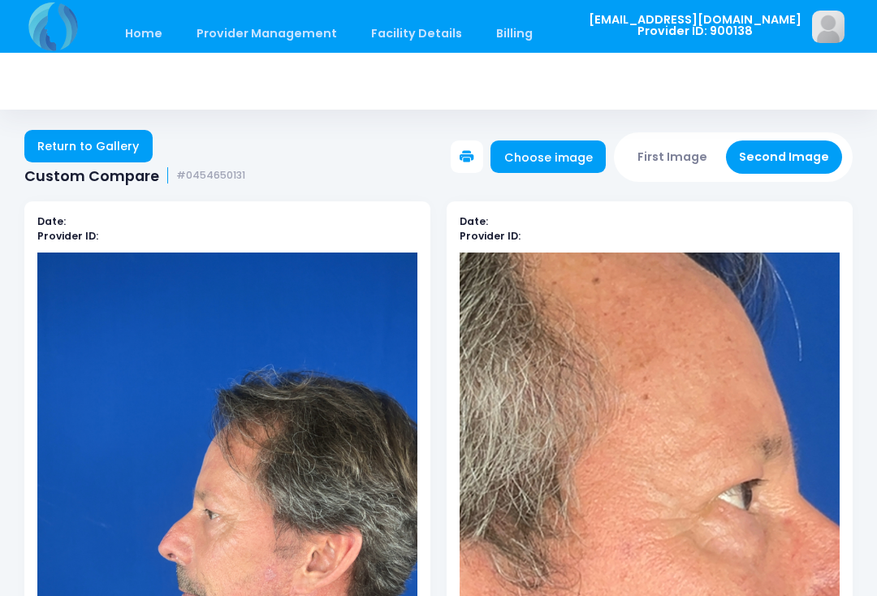
click at [571, 158] on link "Choose image" at bounding box center [548, 157] width 115 height 32
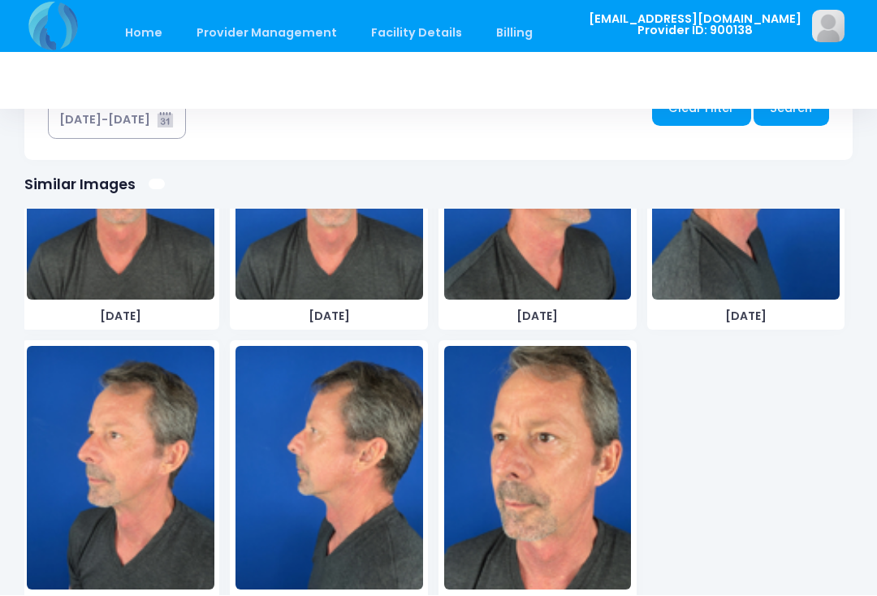
scroll to position [1627, 0]
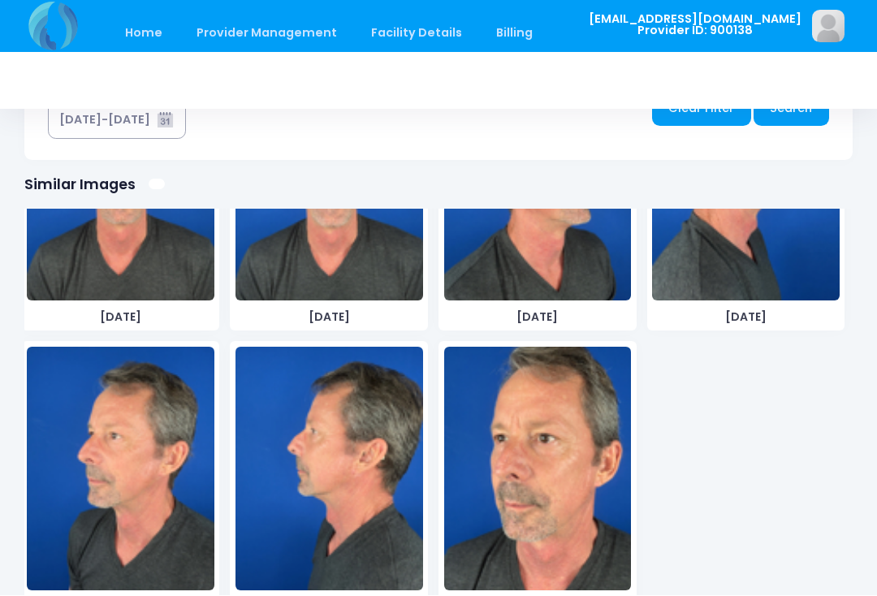
click at [351, 465] on img at bounding box center [330, 470] width 188 height 244
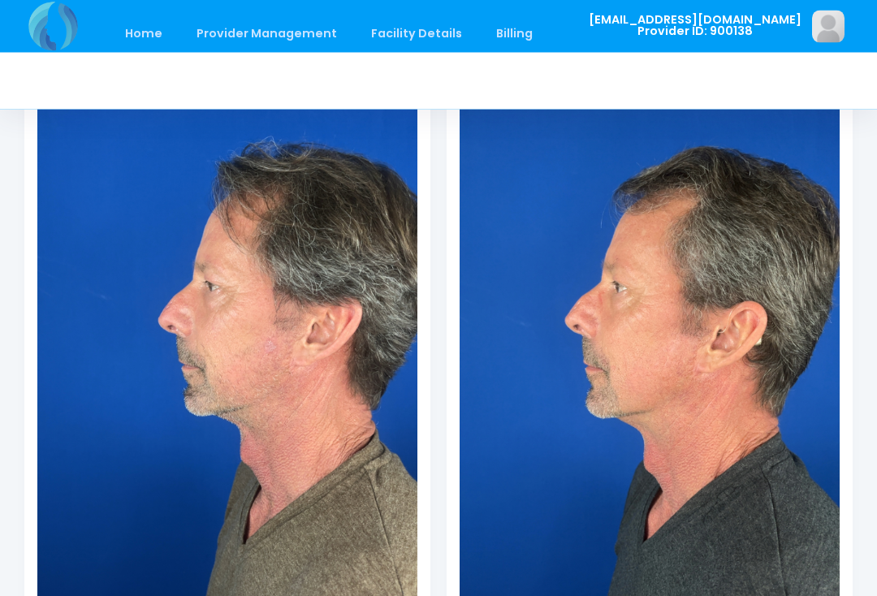
scroll to position [230, 0]
